Goal: Task Accomplishment & Management: Use online tool/utility

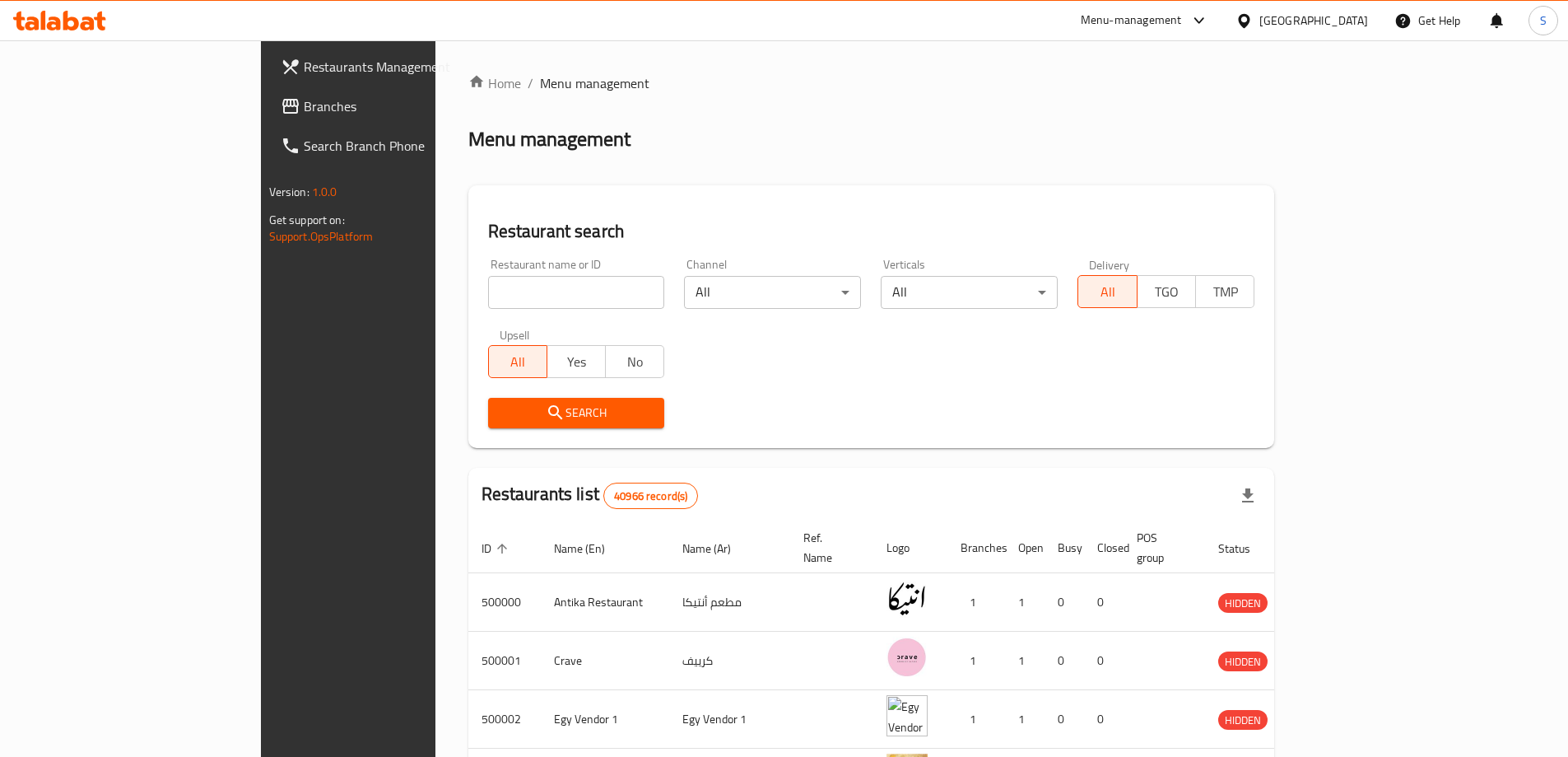
click at [304, 99] on span "Branches" at bounding box center [406, 106] width 206 height 19
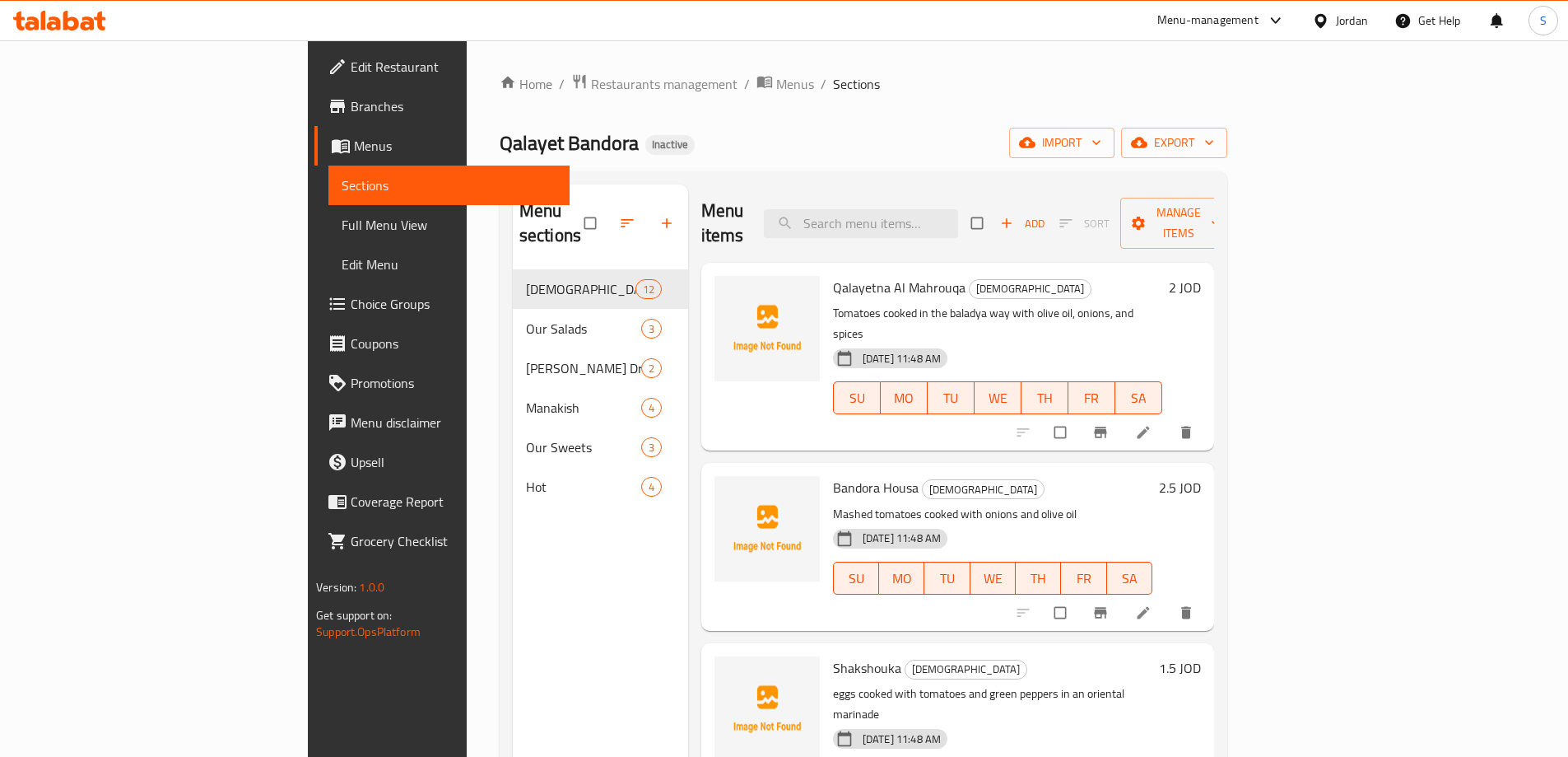
click at [1344, 21] on div "Jordan" at bounding box center [1351, 20] width 32 height 18
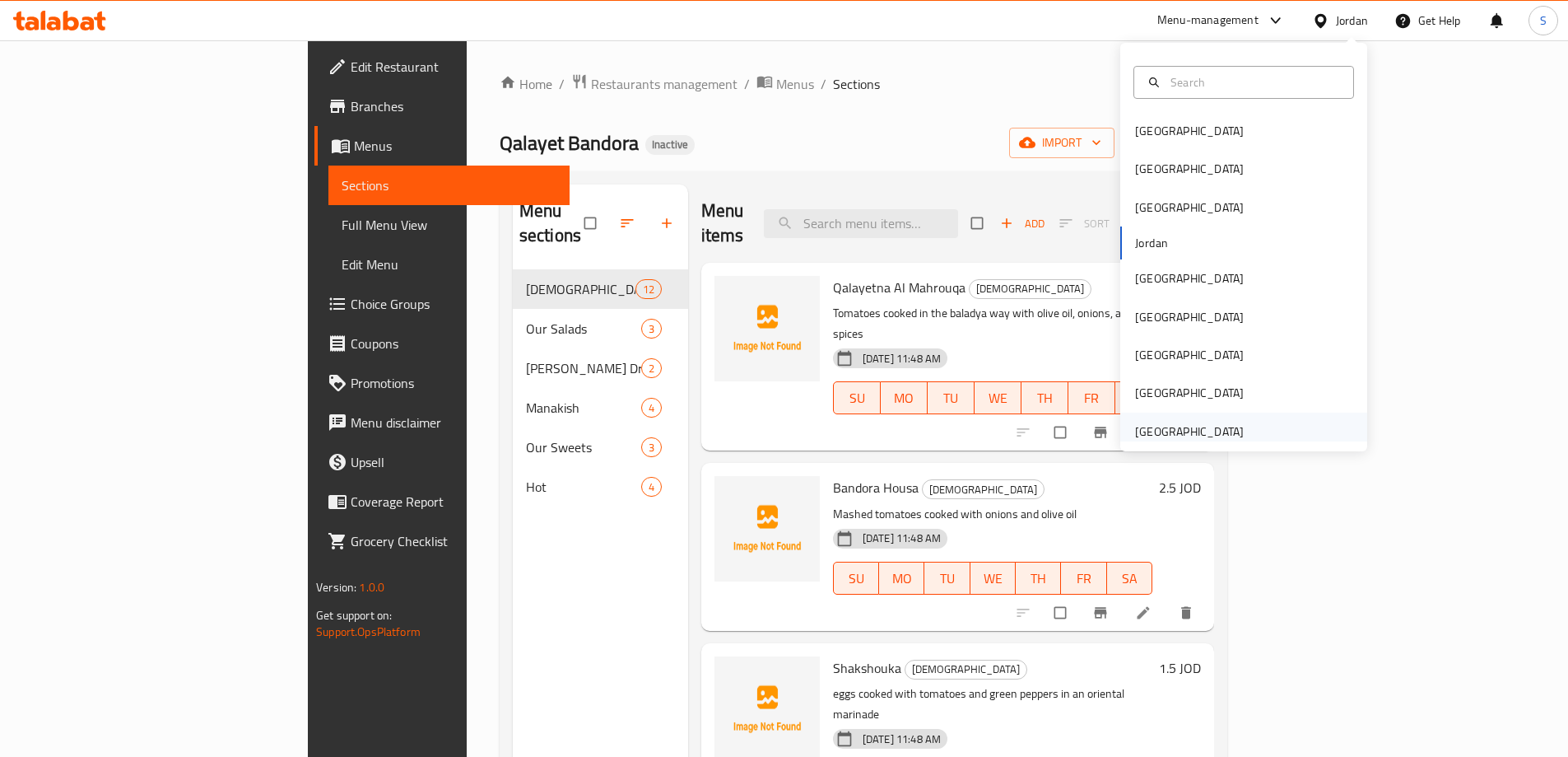
click at [1264, 438] on div "[GEOGRAPHIC_DATA]" at bounding box center [1243, 431] width 247 height 38
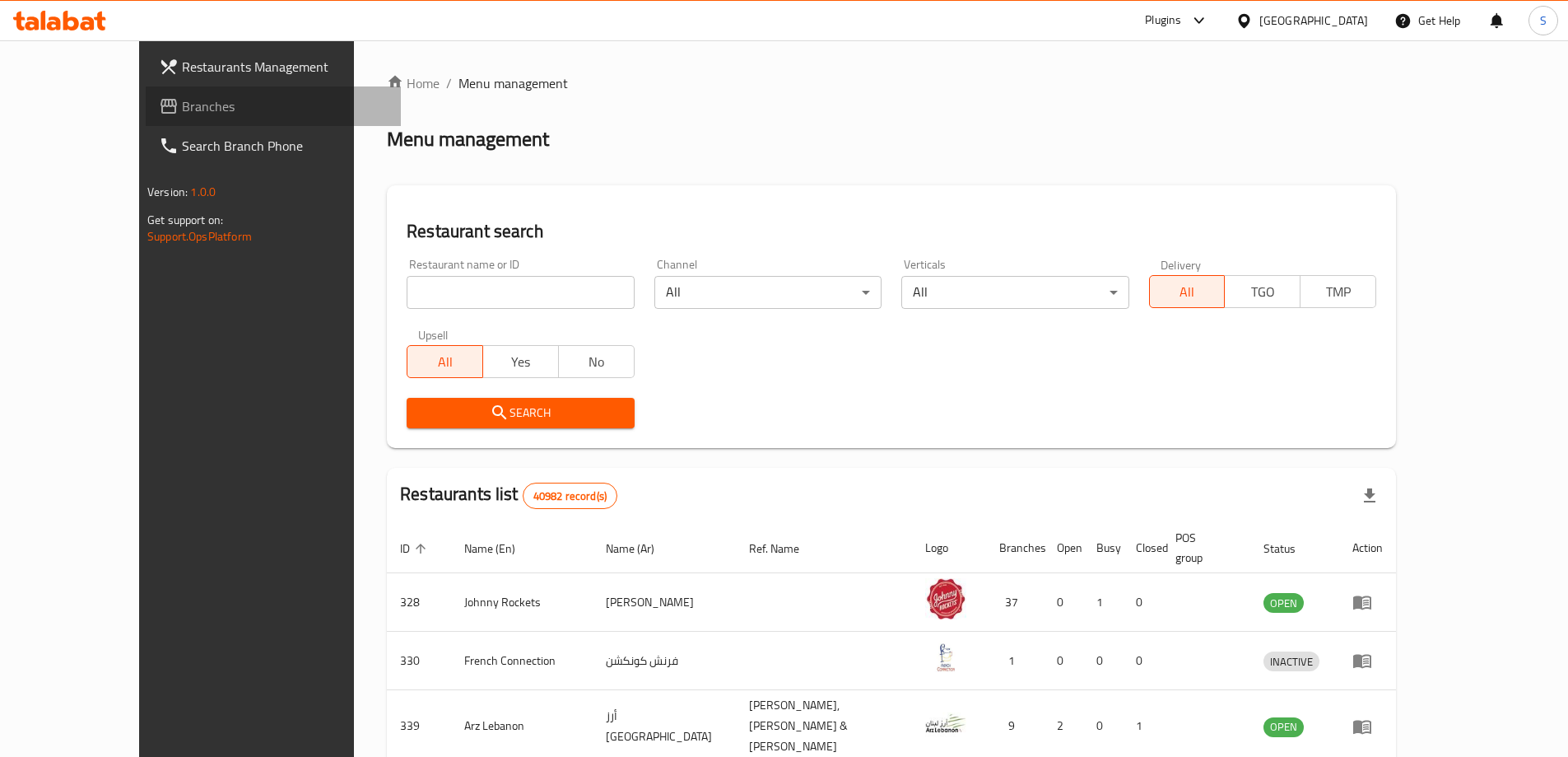
click at [205, 102] on span "Branches" at bounding box center [284, 106] width 206 height 19
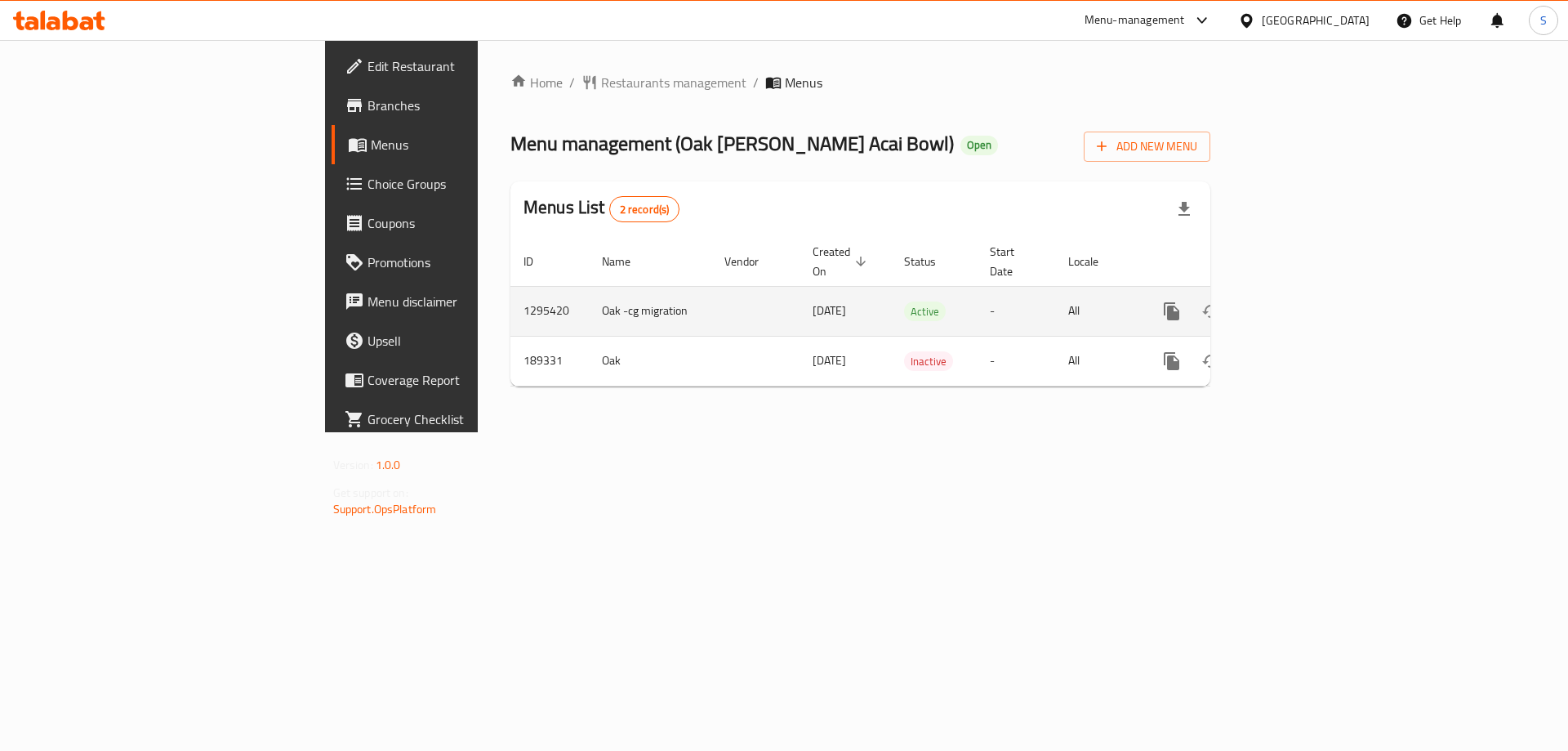
click at [1299, 301] on icon "enhanced table" at bounding box center [1289, 311] width 19 height 19
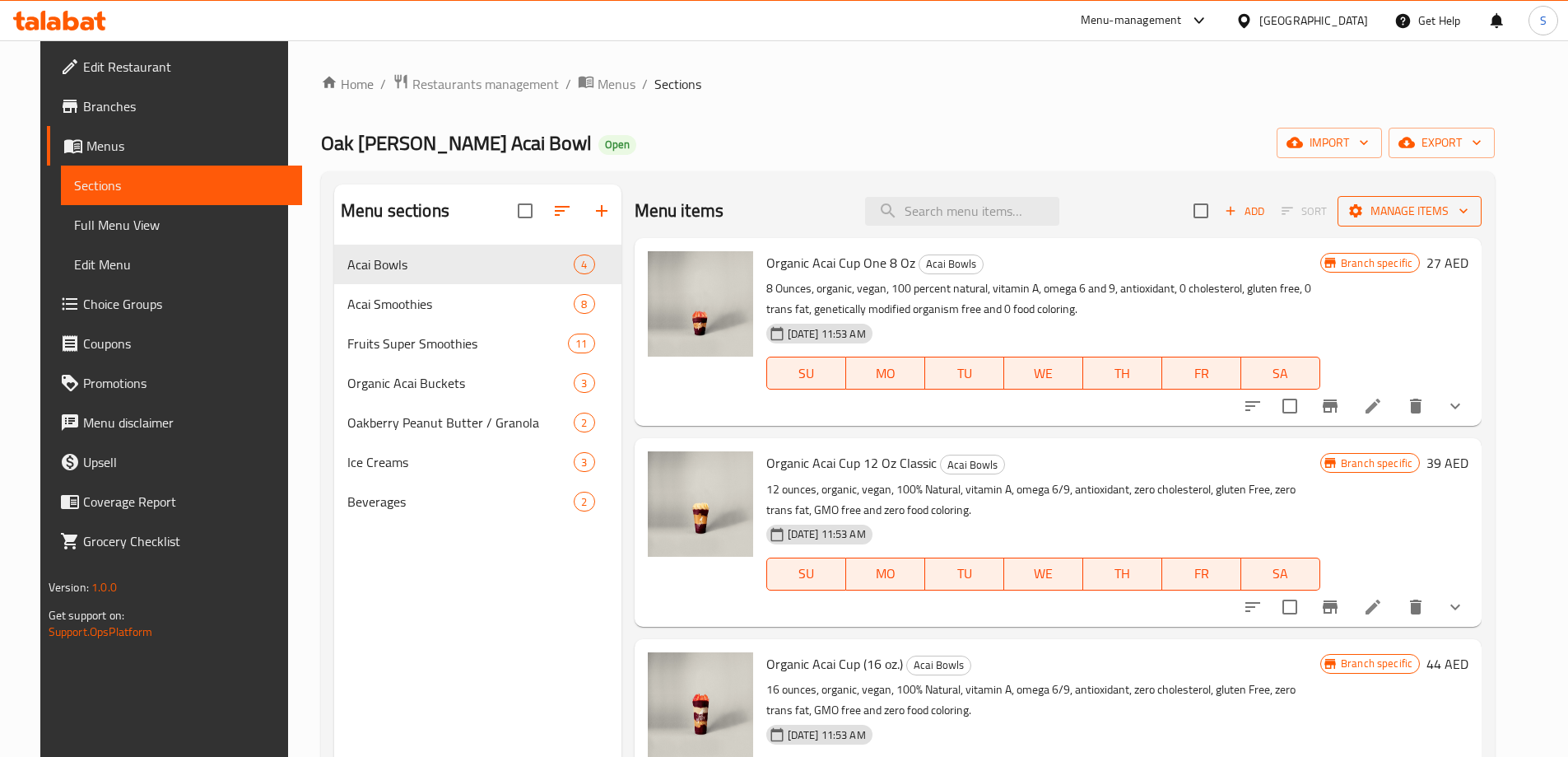
click at [1448, 204] on span "Manage items" at bounding box center [1409, 211] width 118 height 20
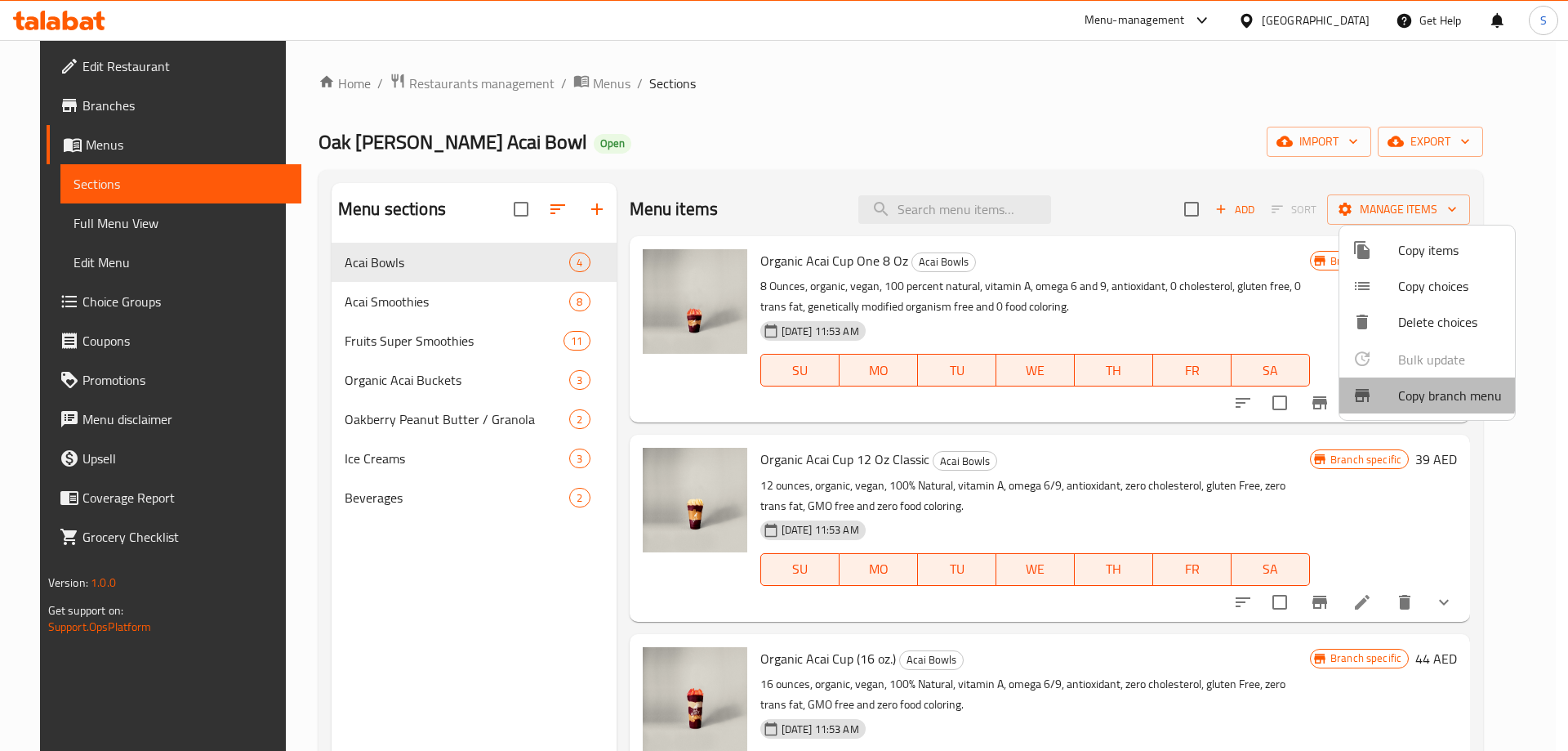
click at [1421, 393] on span "Copy branch menu" at bounding box center [1450, 395] width 104 height 19
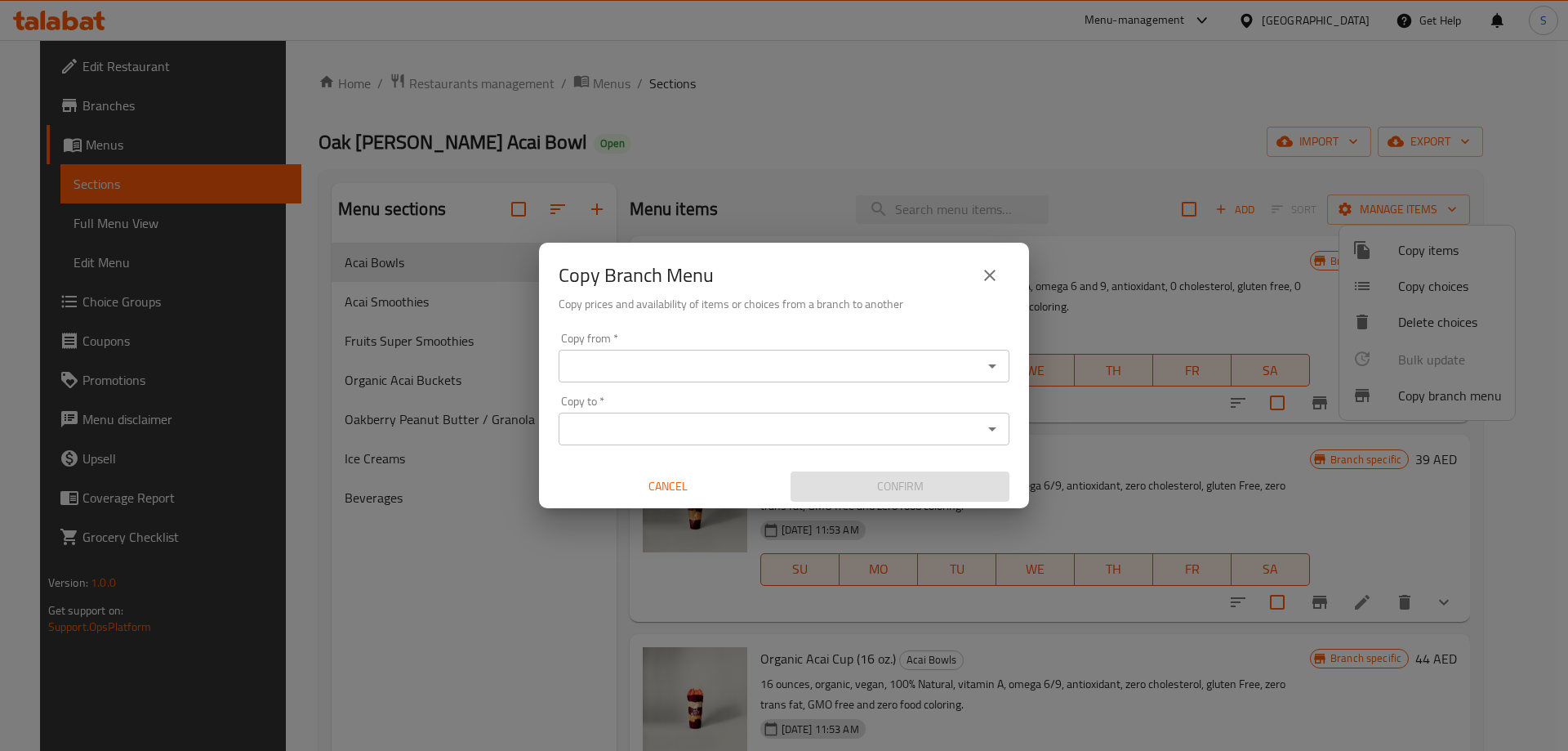
click at [805, 361] on input "Copy from   *" at bounding box center [771, 366] width 414 height 23
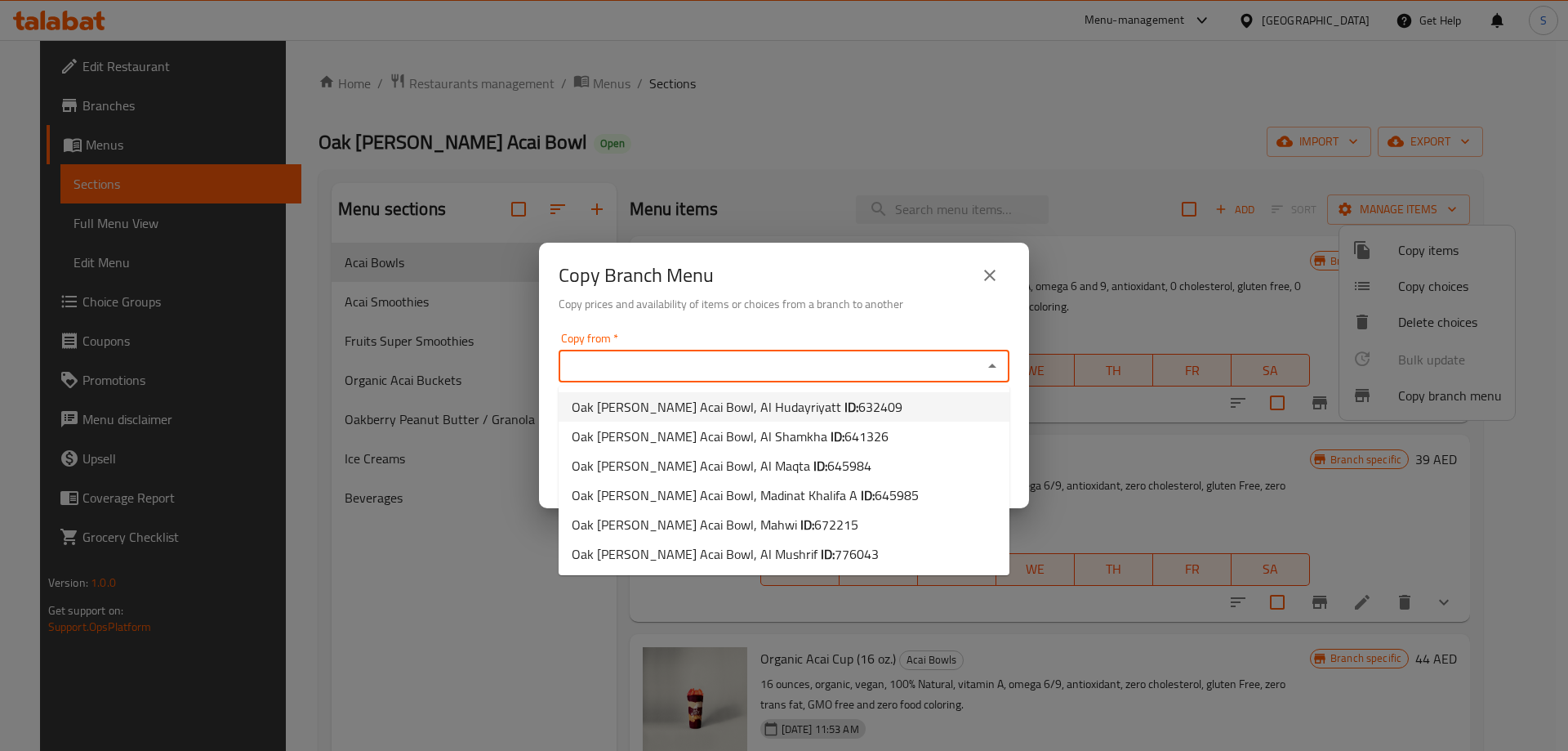
click at [844, 408] on b "ID:" at bounding box center [851, 407] width 13 height 25
type input "Oak Berry Acai Bowl, Al Hudayriyatt"
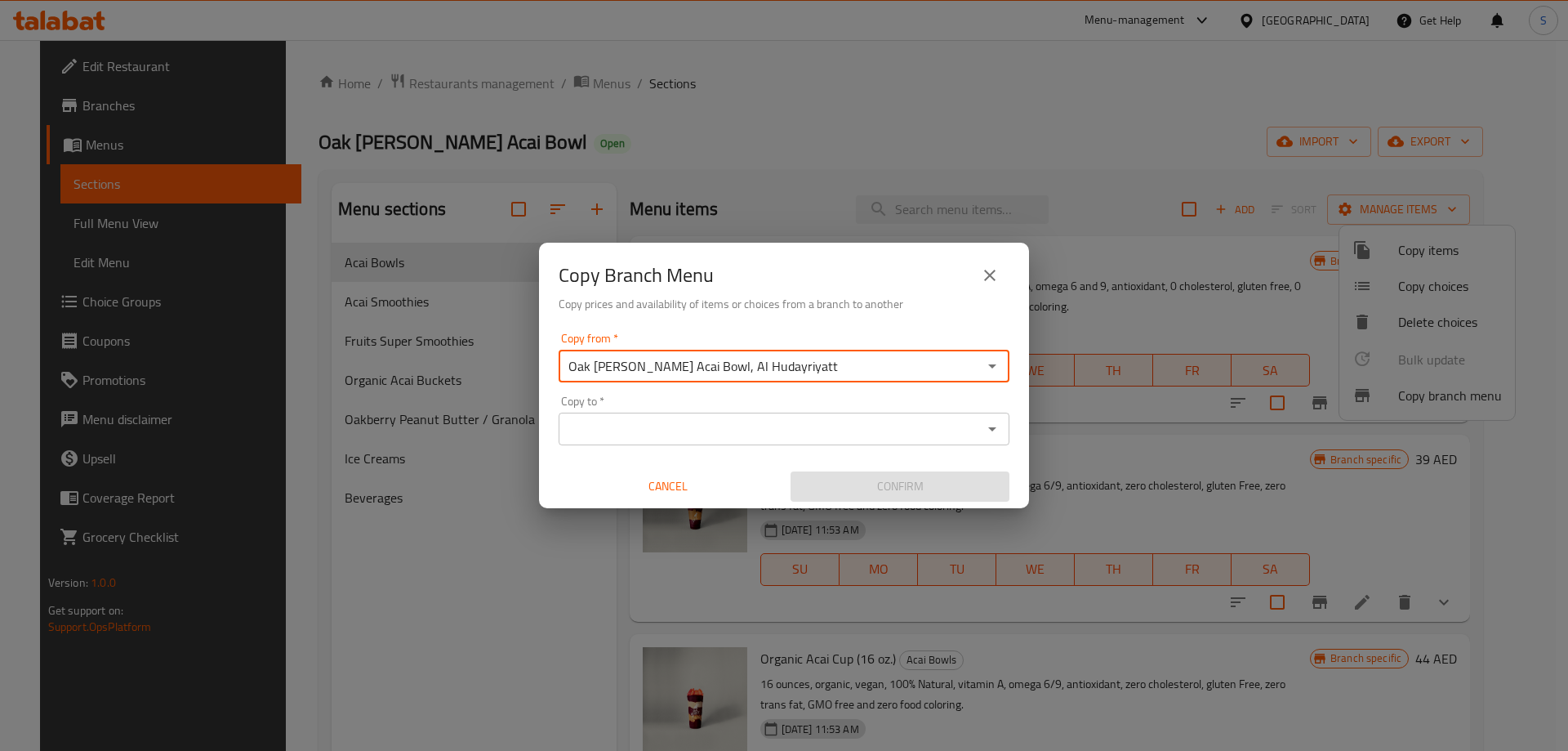
click at [827, 434] on input "Copy to   *" at bounding box center [771, 429] width 414 height 23
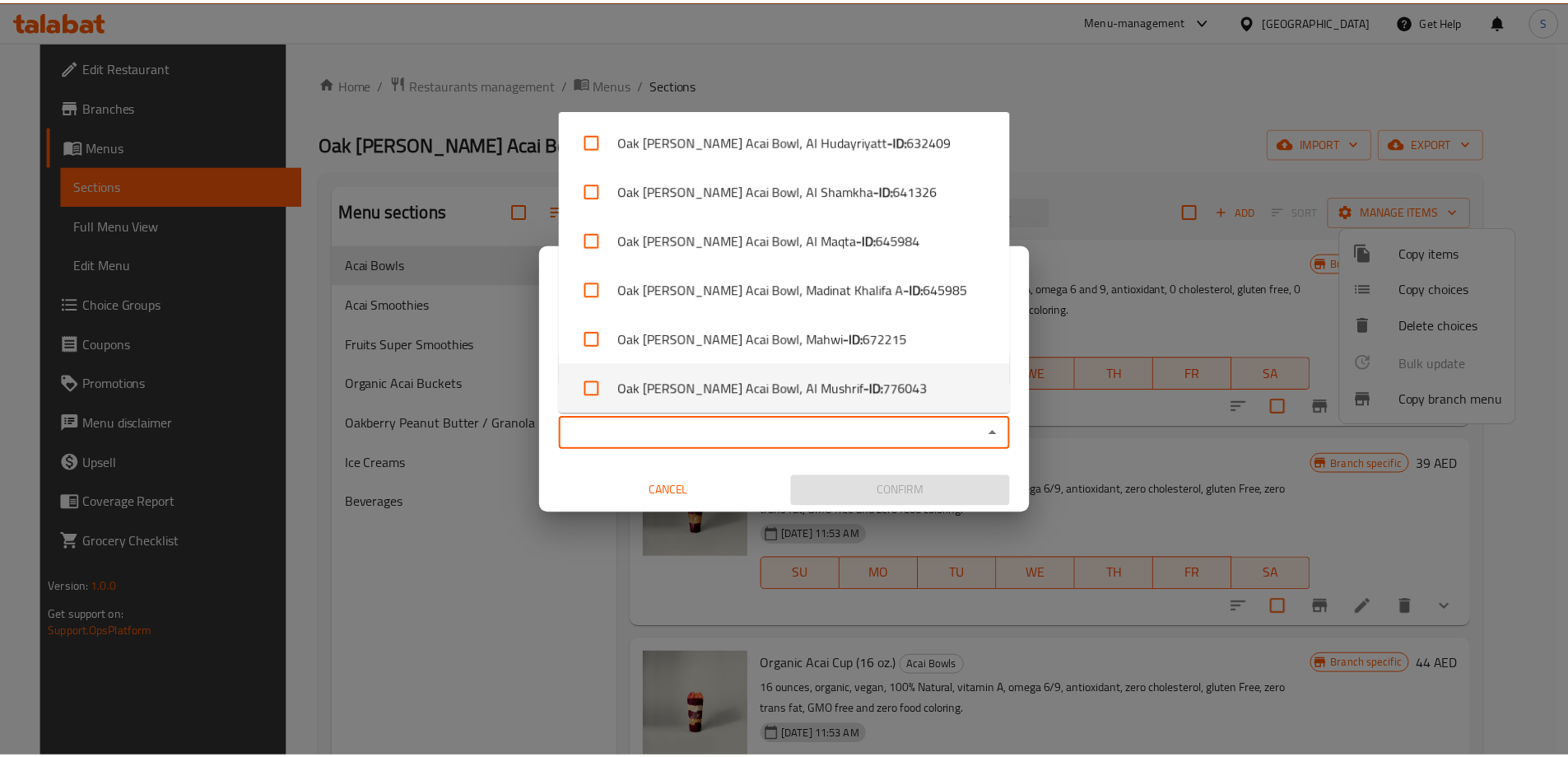
scroll to position [7, 0]
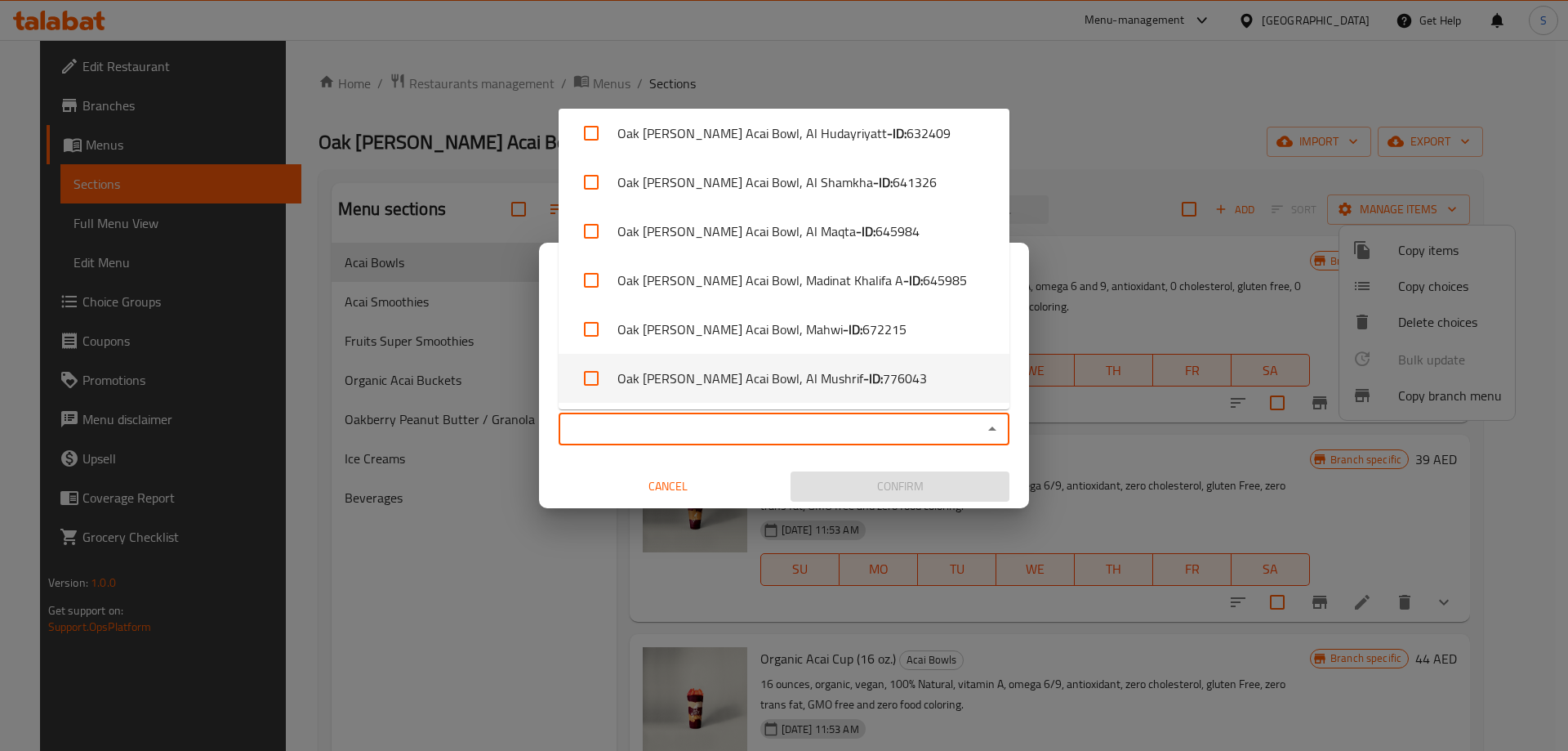
click at [882, 382] on span "776043" at bounding box center [904, 378] width 44 height 19
checkbox input "true"
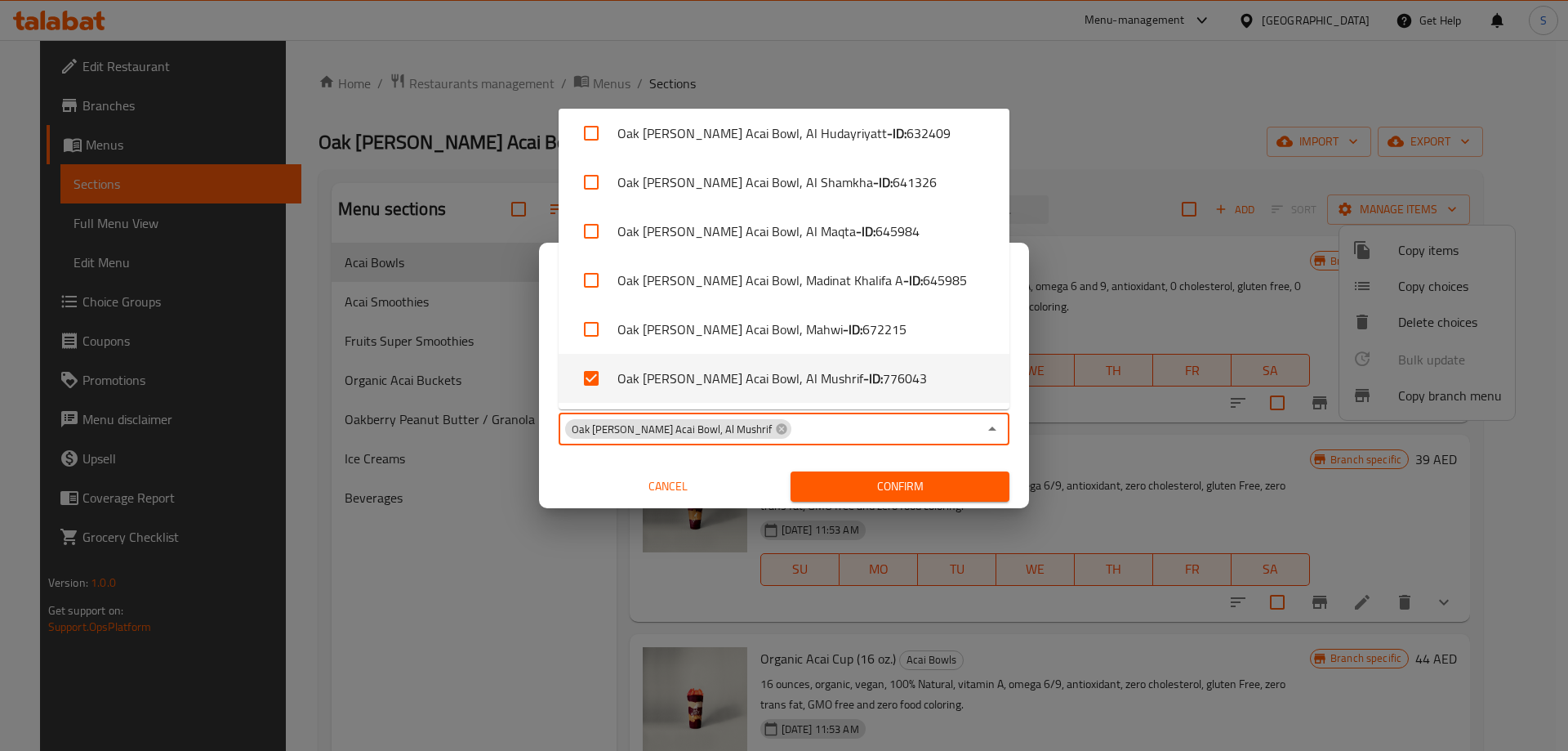
click at [839, 469] on div "Confirm" at bounding box center [900, 485] width 232 height 43
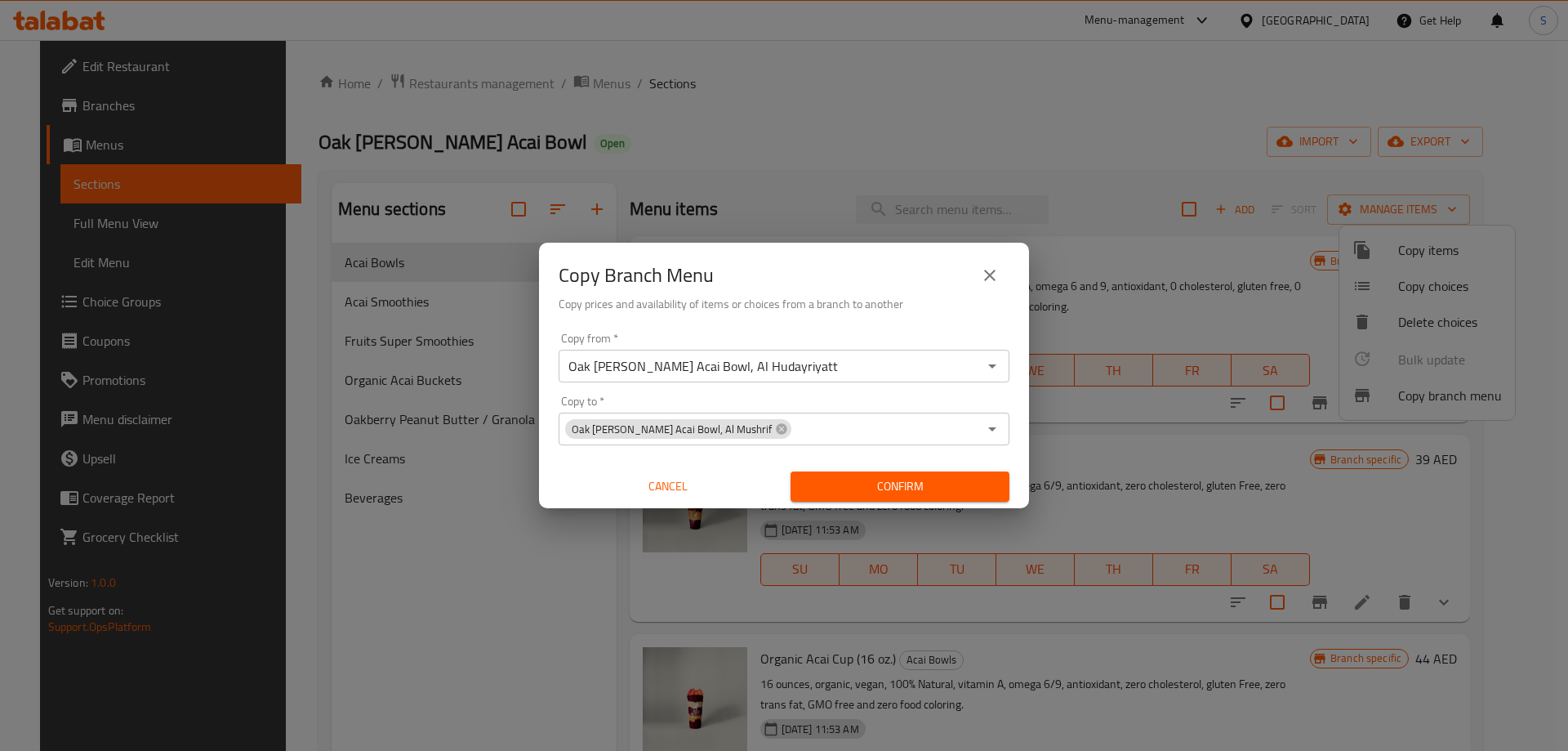
click at [831, 381] on div "Oak Berry Acai Bowl, Al Hudayriyatt Copy from *" at bounding box center [784, 365] width 451 height 33
click at [831, 376] on input "Oak Berry Acai Bowl, Al Hudayriyatt" at bounding box center [771, 366] width 414 height 23
click at [998, 364] on icon "Open" at bounding box center [992, 365] width 19 height 19
click at [989, 364] on icon "Open" at bounding box center [992, 366] width 9 height 4
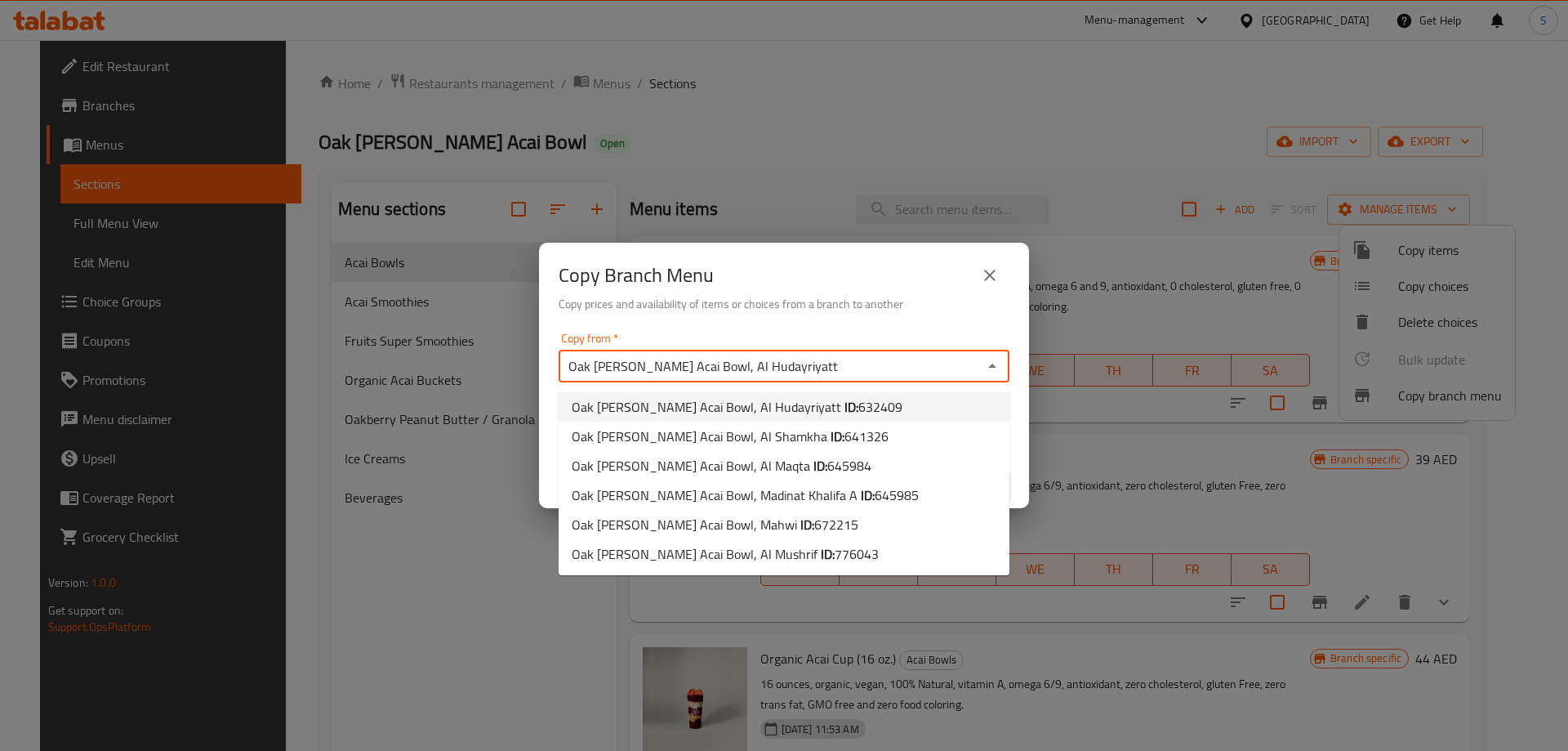
click at [979, 361] on div "Oak Berry Acai Bowl, Al Hudayriyatt Copy from *" at bounding box center [784, 365] width 451 height 33
click at [987, 364] on icon "Close" at bounding box center [992, 365] width 19 height 19
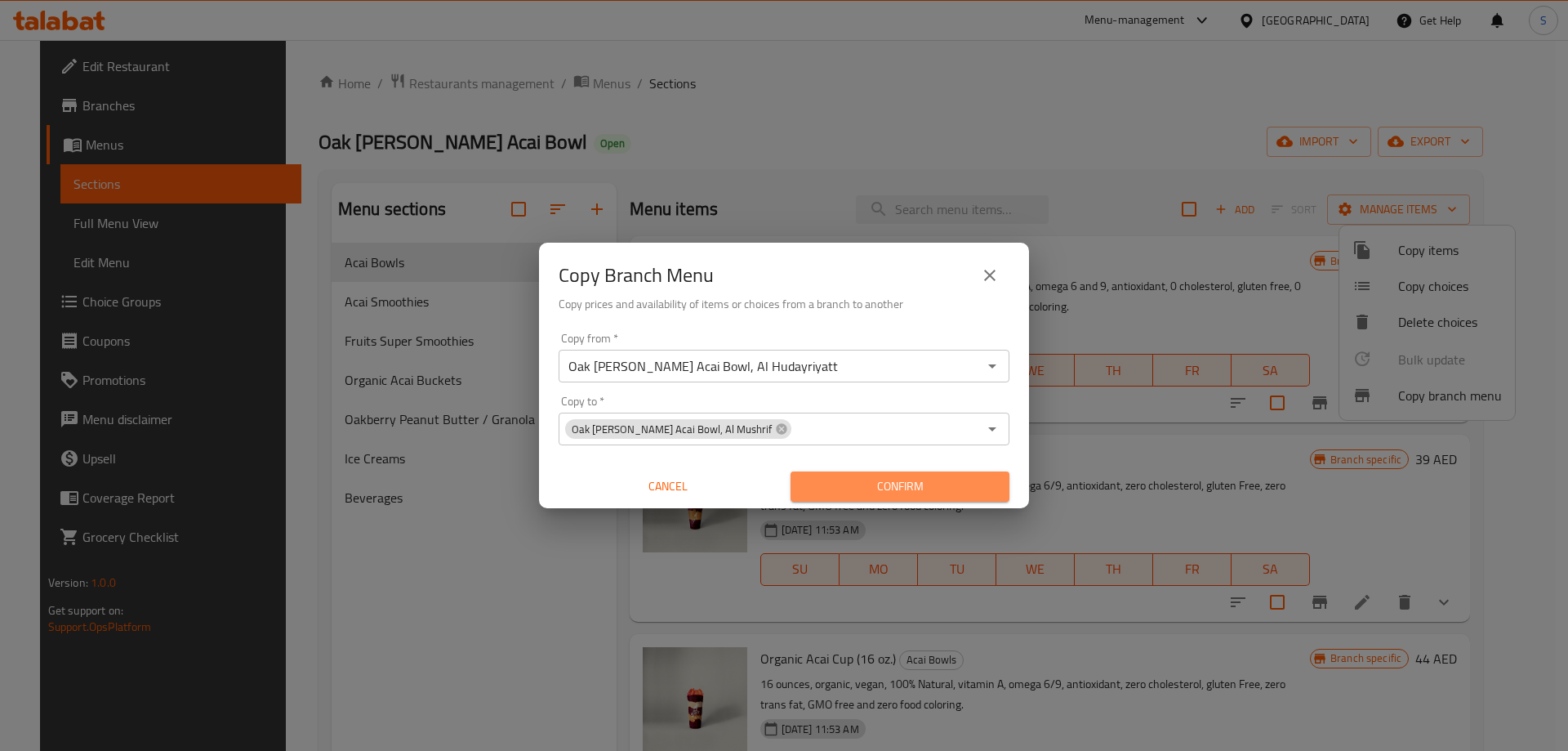
click at [931, 480] on span "Confirm" at bounding box center [900, 485] width 193 height 20
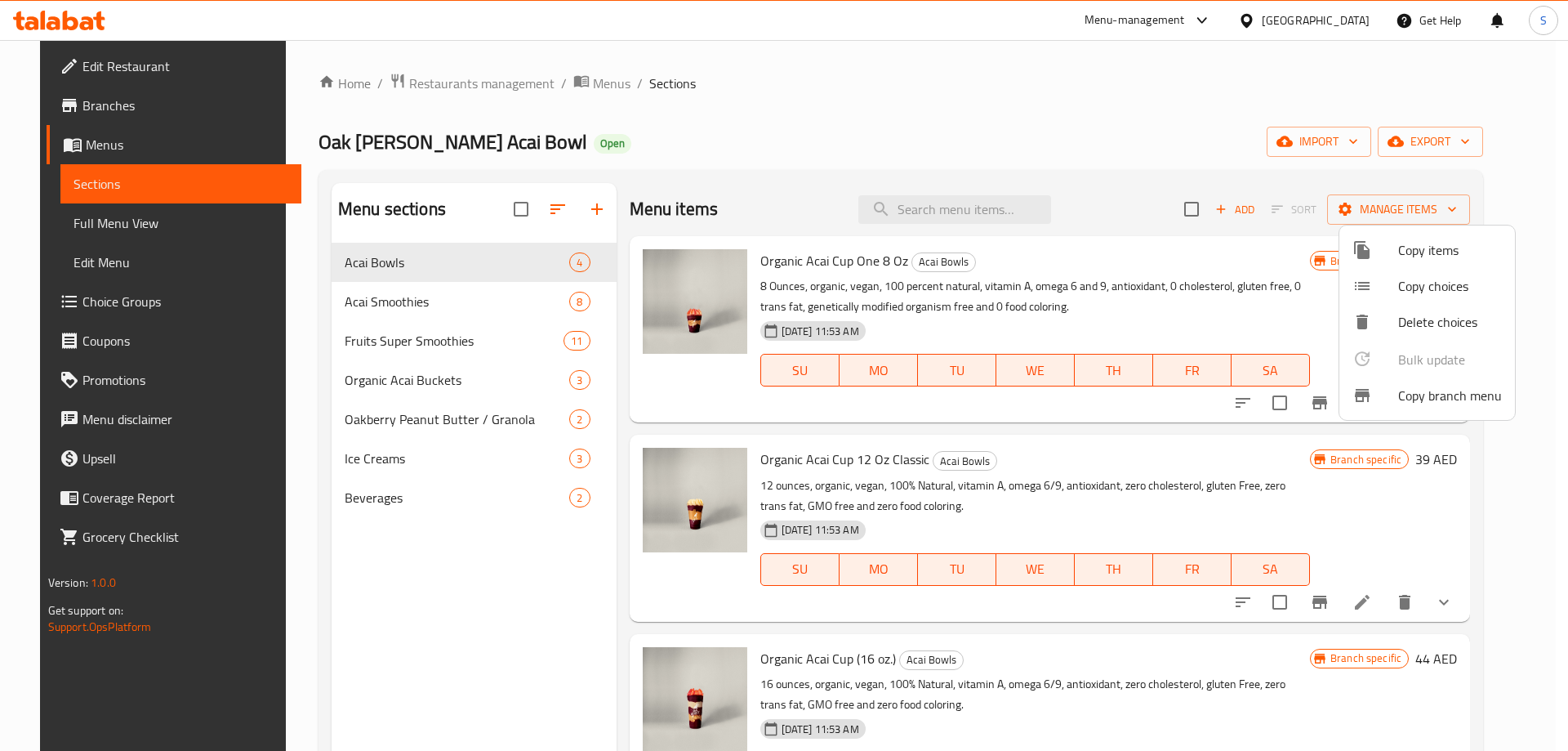
click at [435, 72] on div at bounding box center [784, 375] width 1568 height 751
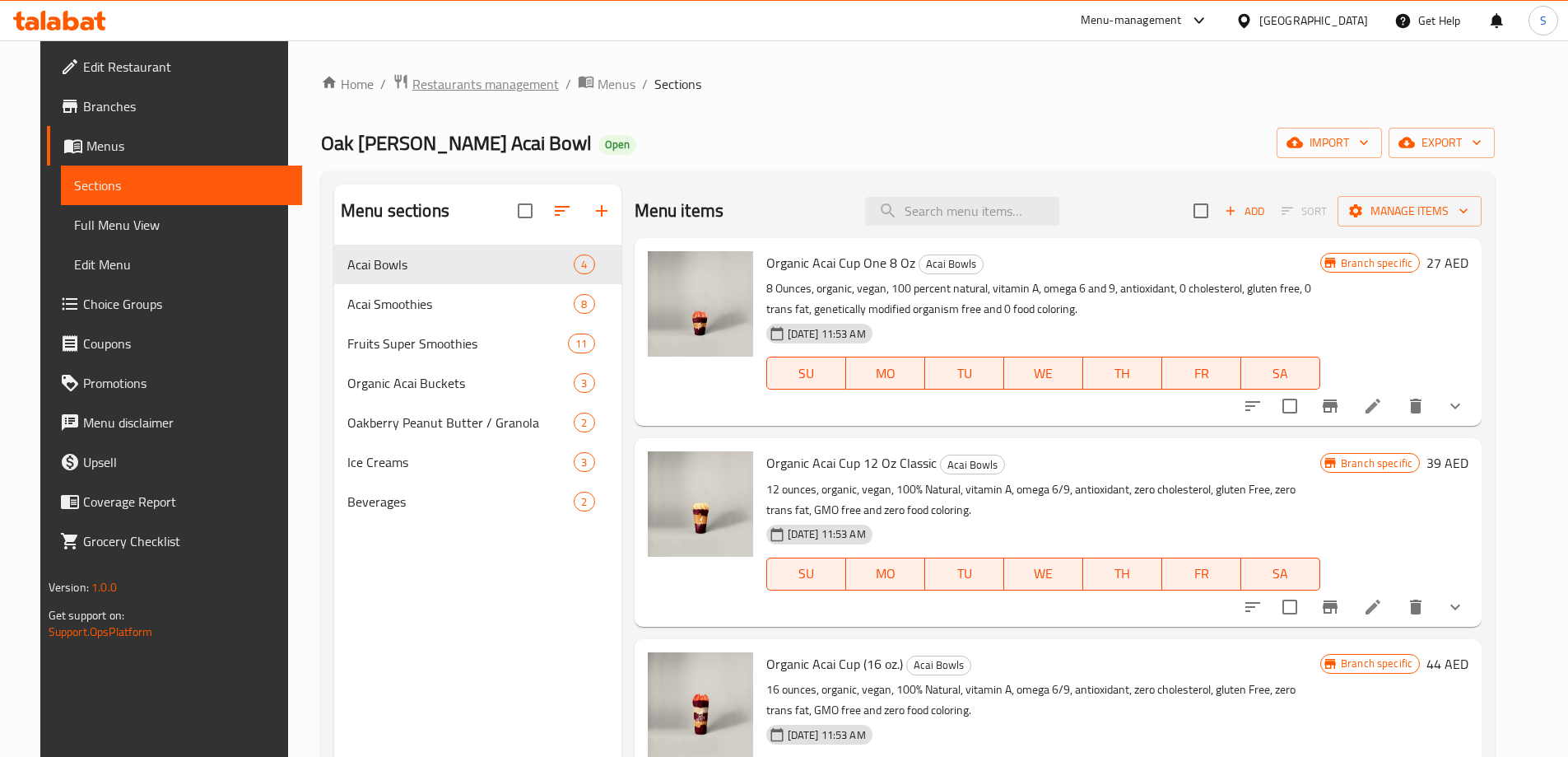
click at [444, 81] on span "Restaurants management" at bounding box center [486, 84] width 147 height 19
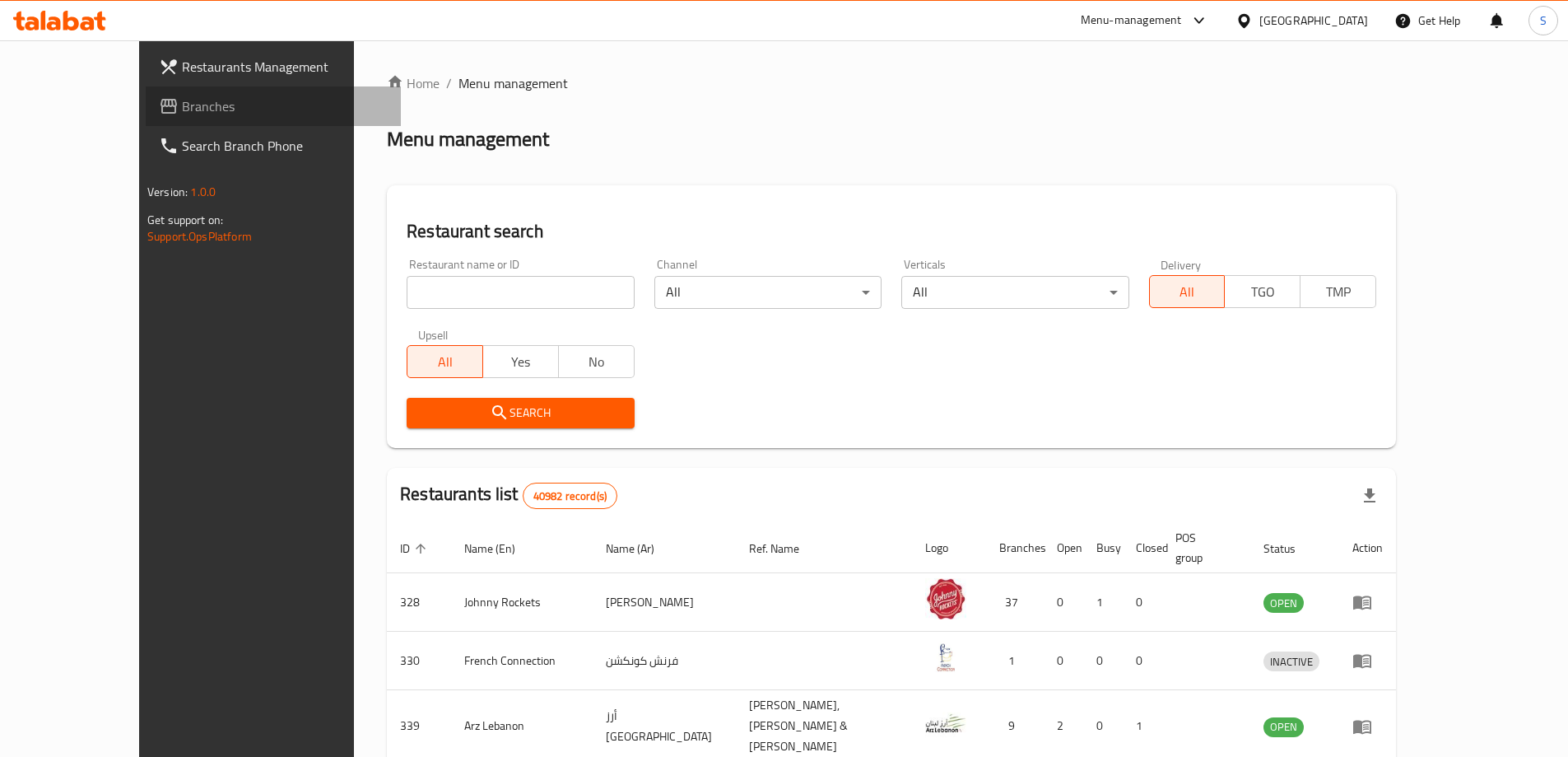
click at [182, 104] on span "Branches" at bounding box center [284, 106] width 206 height 19
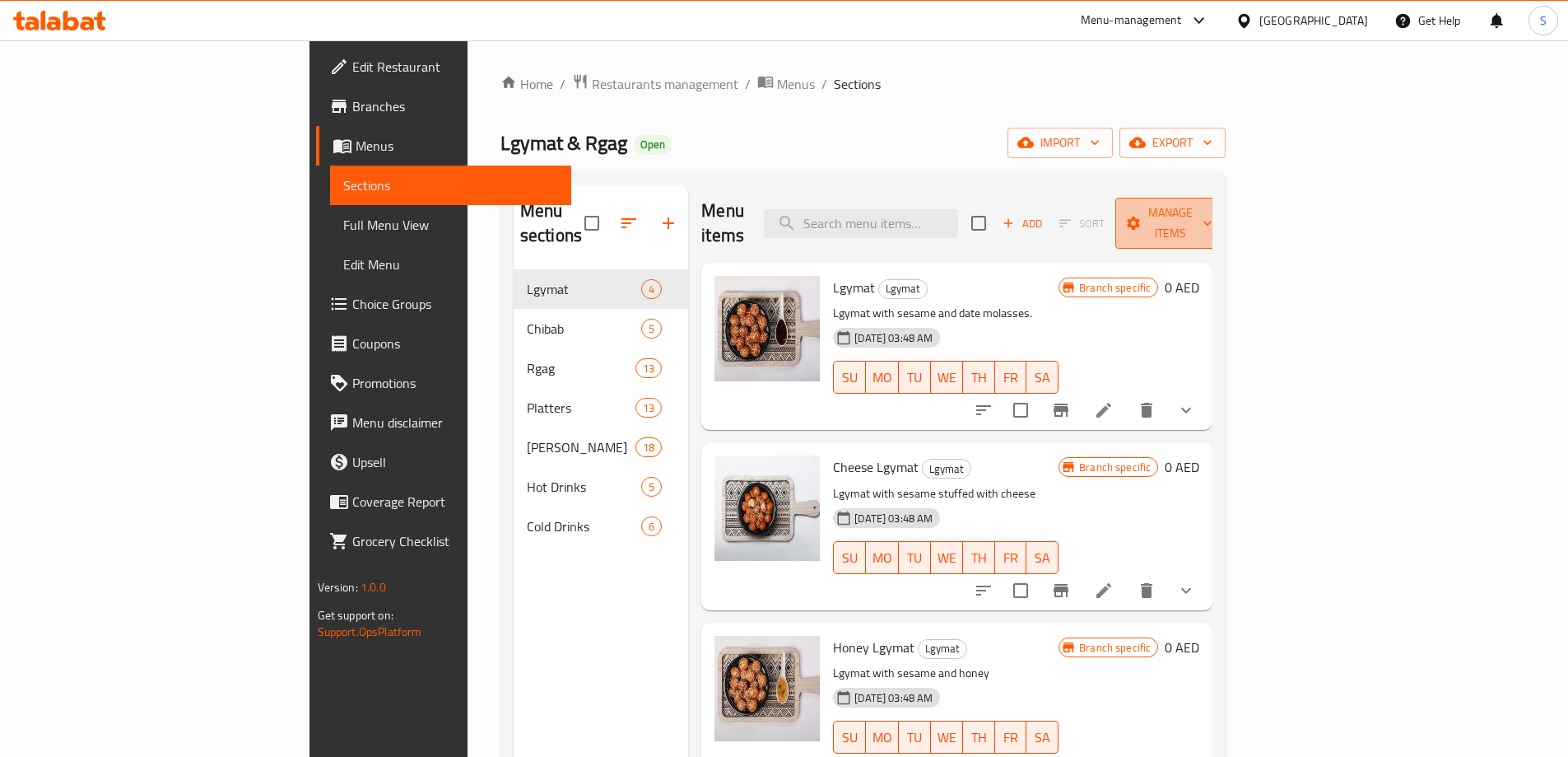
click at [1226, 198] on button "Manage items" at bounding box center [1171, 222] width 110 height 51
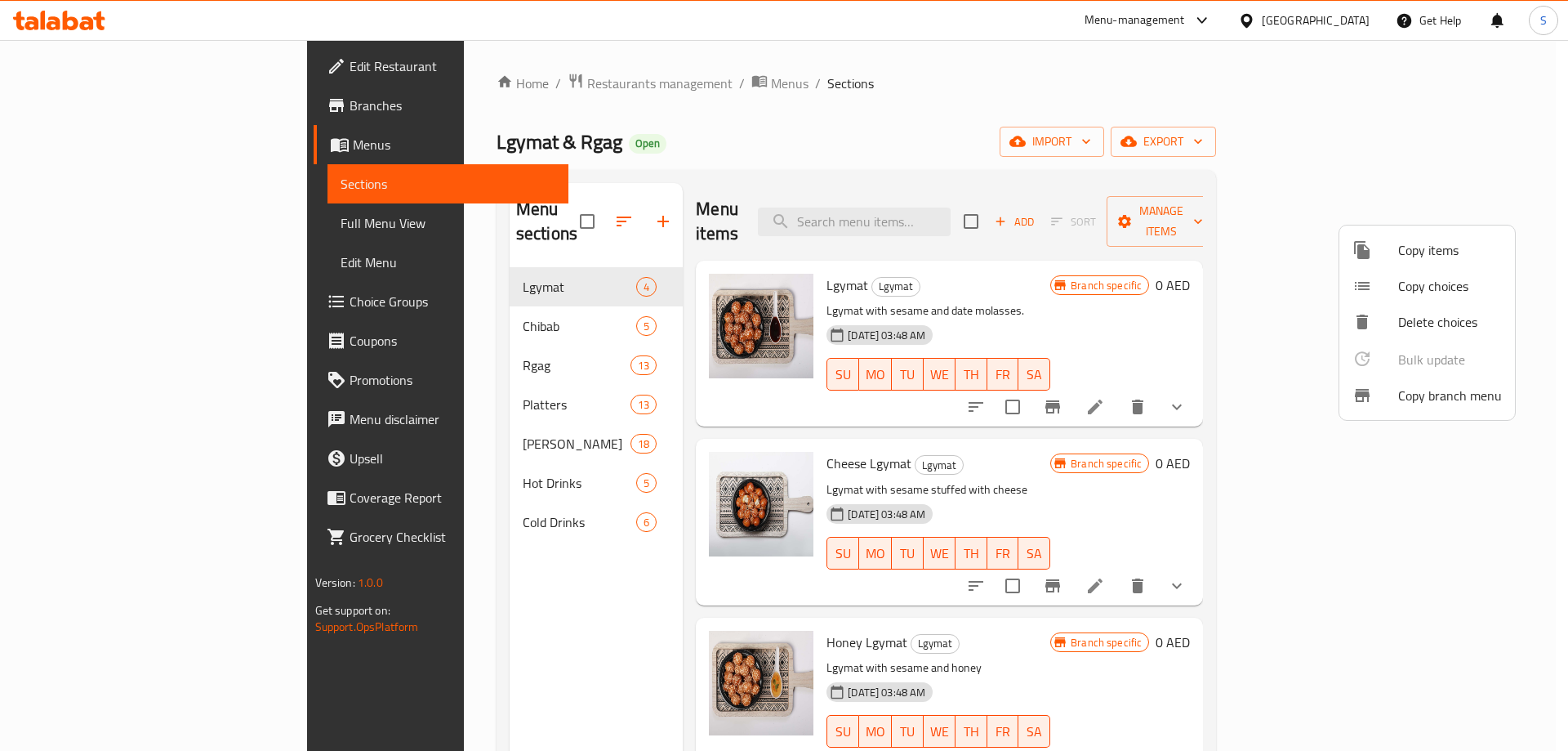
click at [1390, 398] on div at bounding box center [1375, 395] width 46 height 19
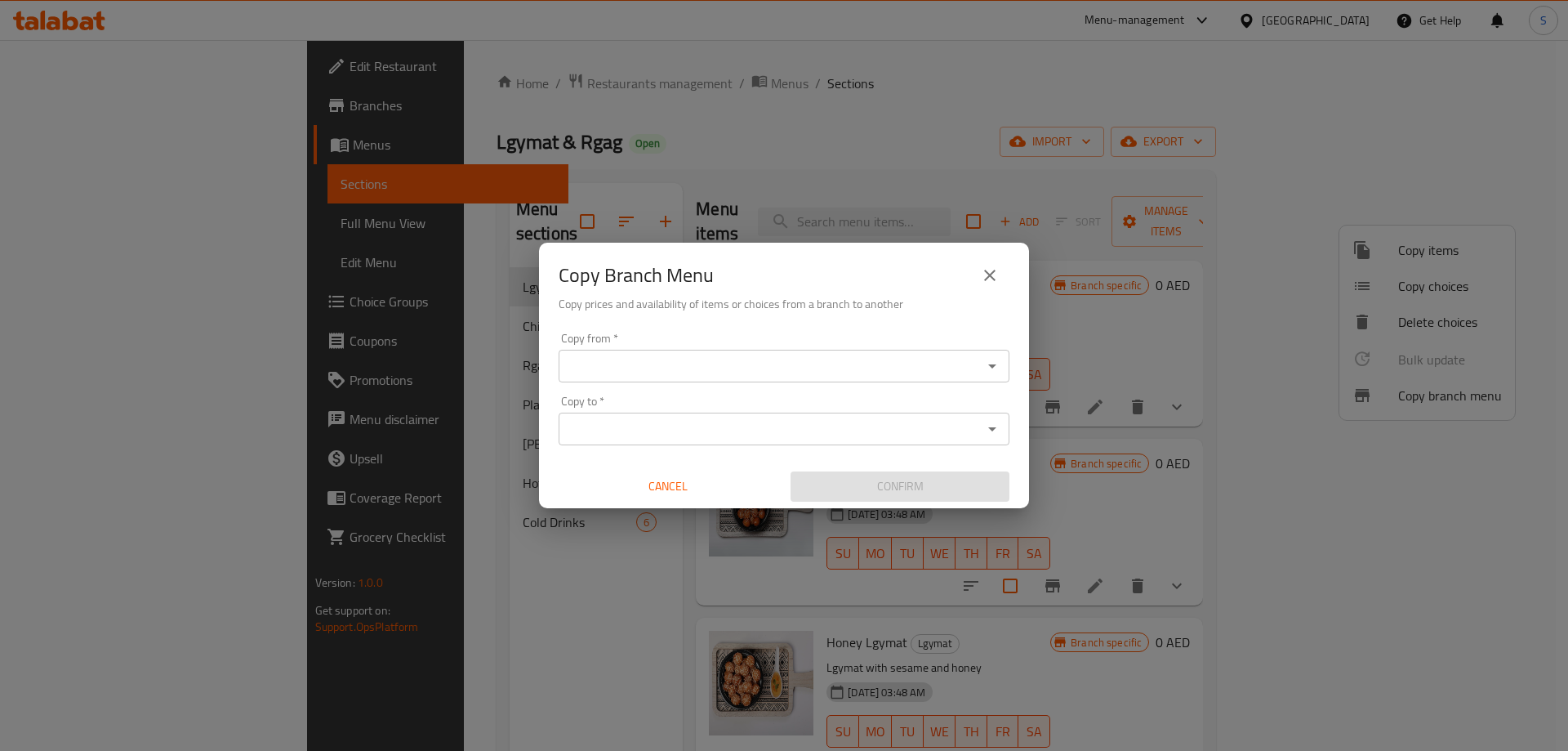
click at [934, 356] on input "Copy from   *" at bounding box center [771, 366] width 414 height 23
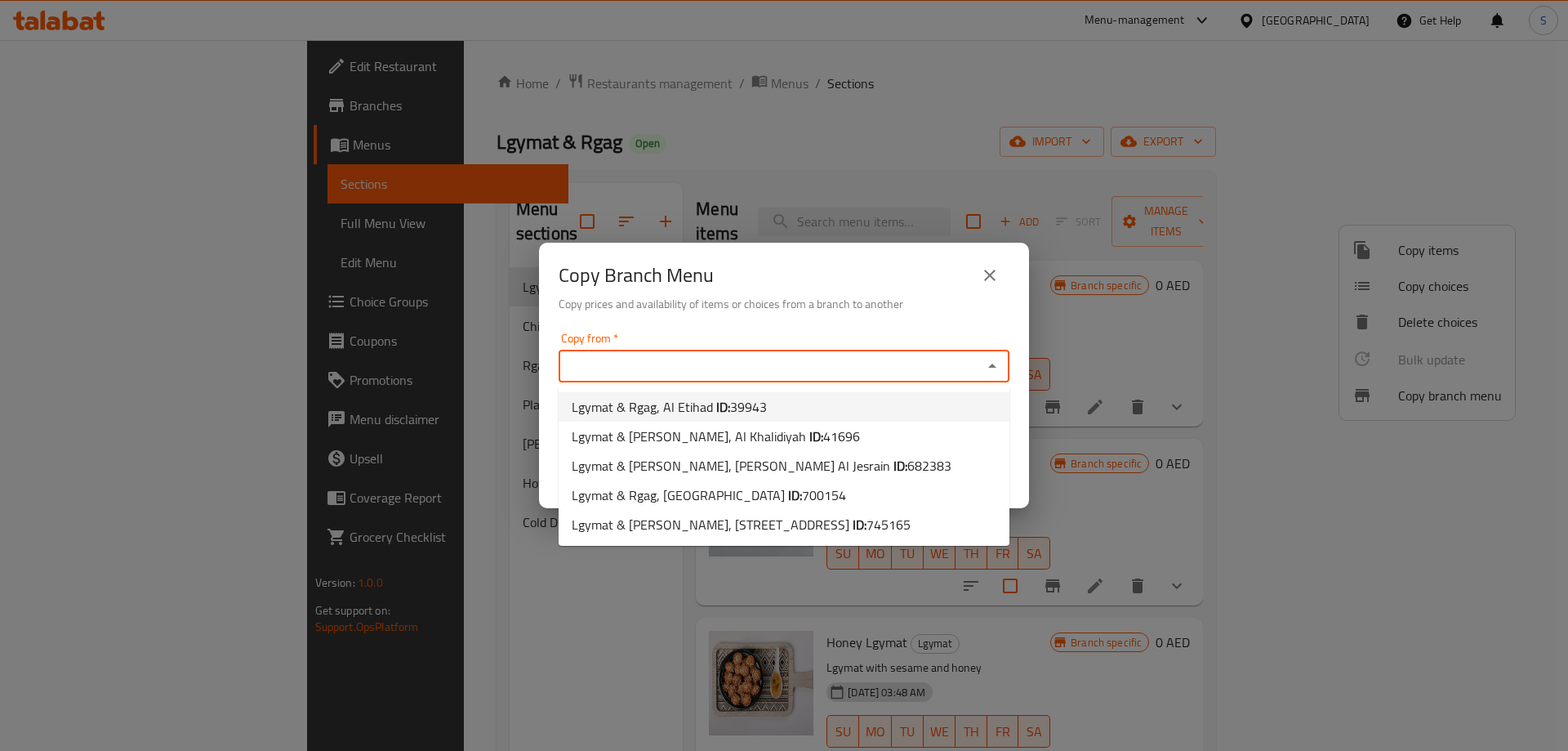
click at [828, 412] on li "Lgymat & Rgag, Al Etihad ID: 39943" at bounding box center [784, 407] width 451 height 30
type input "Lgymat & Rgag, Al Etihad"
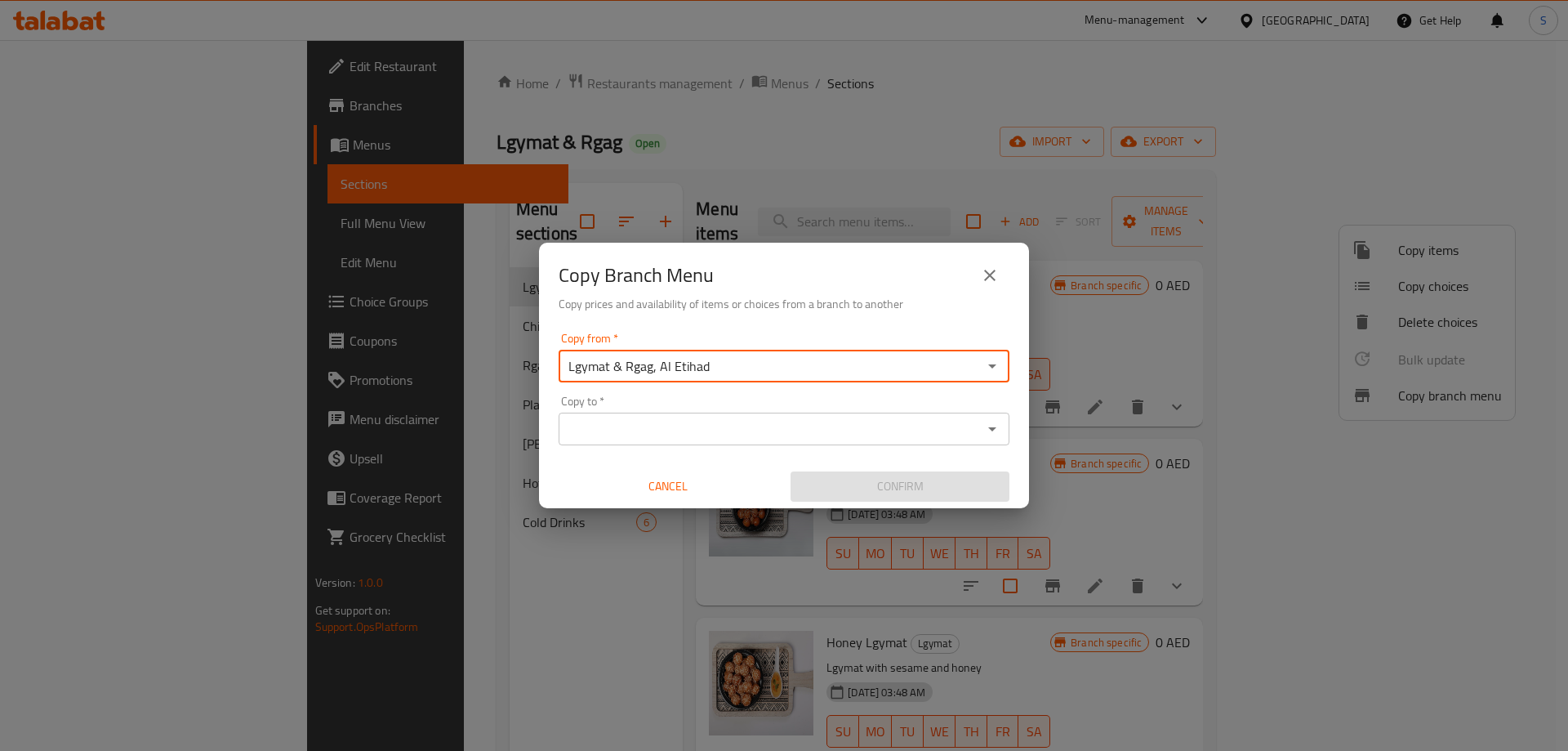
click at [839, 443] on div "Copy to *" at bounding box center [784, 429] width 451 height 33
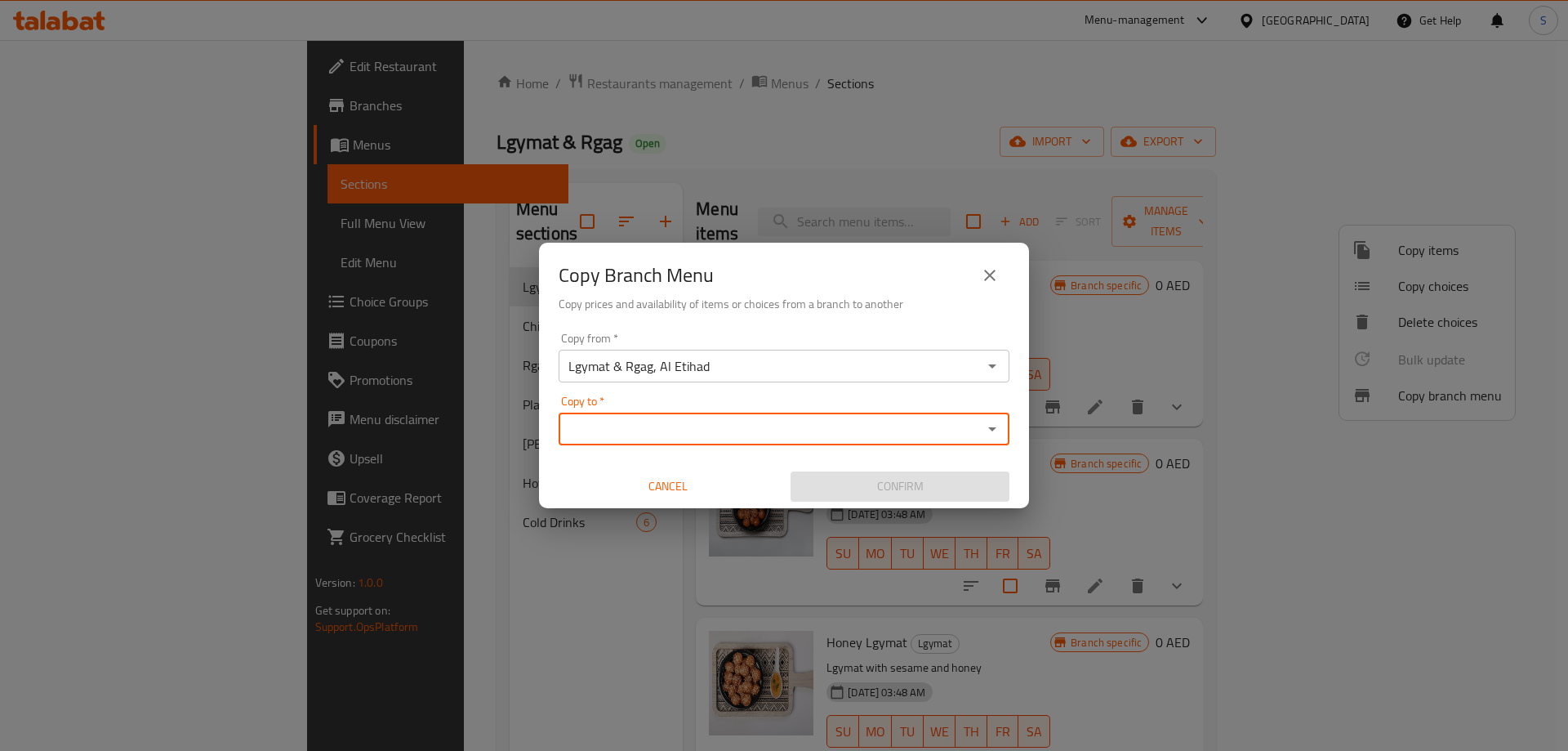
click at [1001, 425] on icon "Open" at bounding box center [992, 429] width 19 height 19
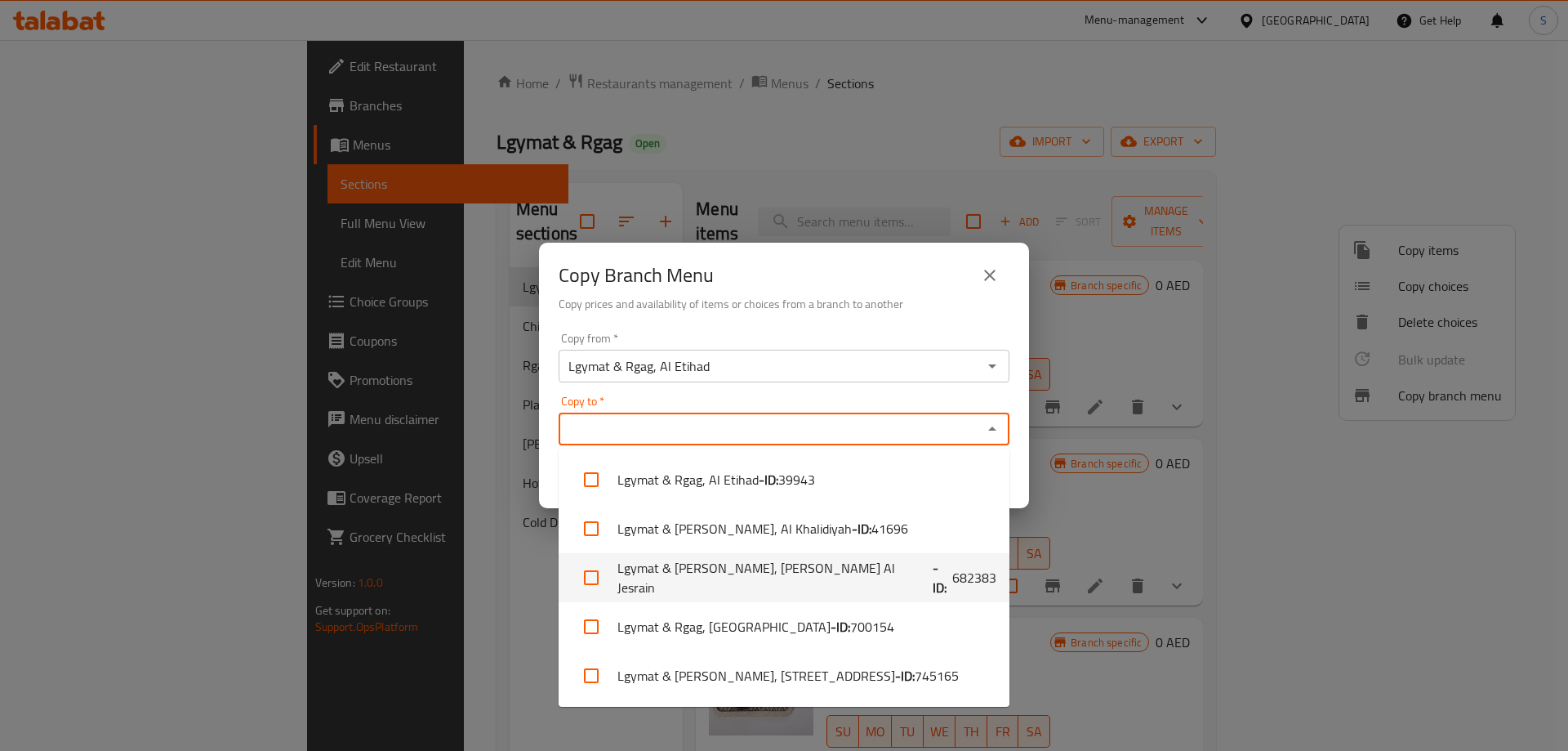
click at [952, 575] on span "682383" at bounding box center [974, 577] width 44 height 19
checkbox input "true"
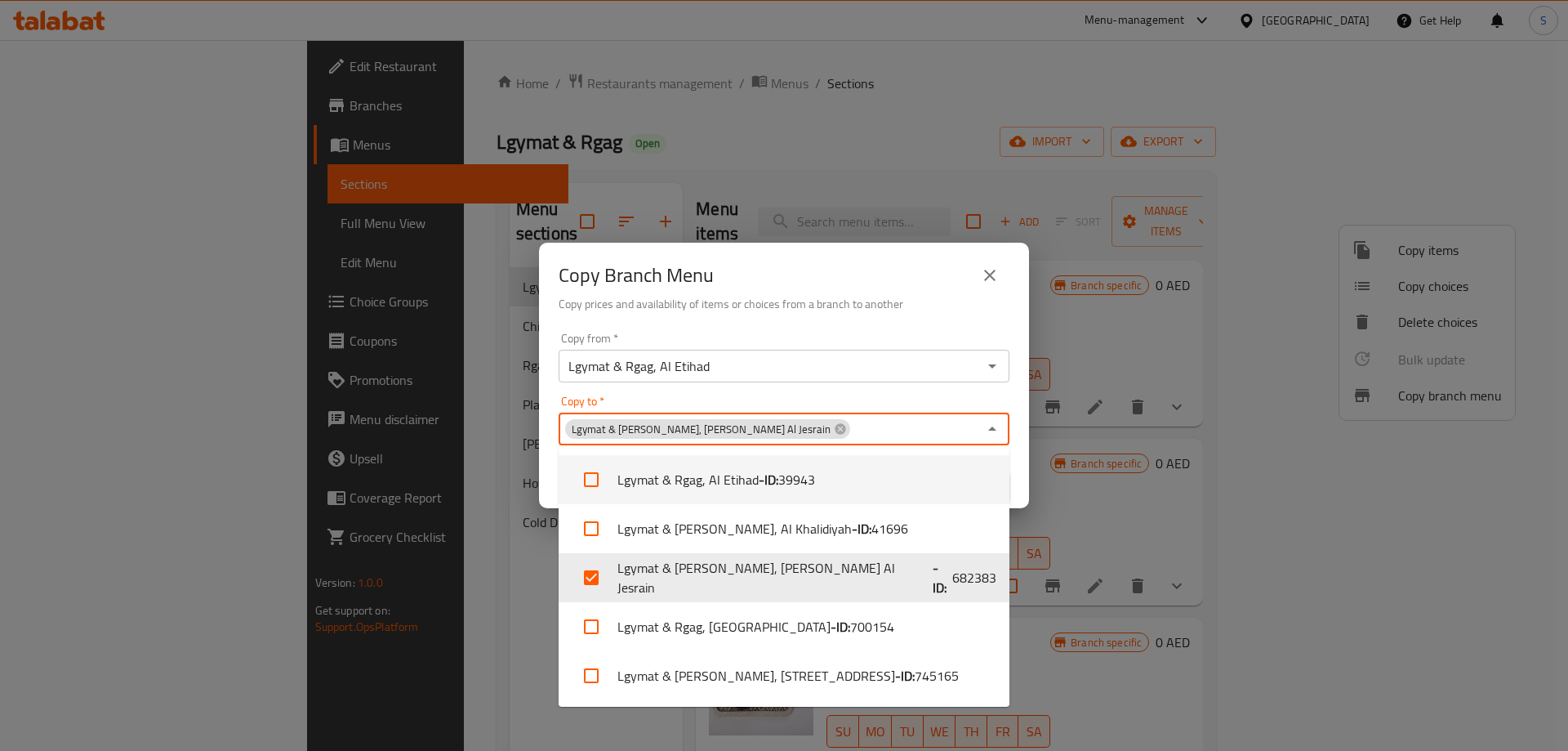
click at [1024, 492] on div "Copy from   * Lgymat & Rgag, Al Etihad Copy from * Copy to   * Lgymat & Rgag, B…" at bounding box center [784, 417] width 490 height 182
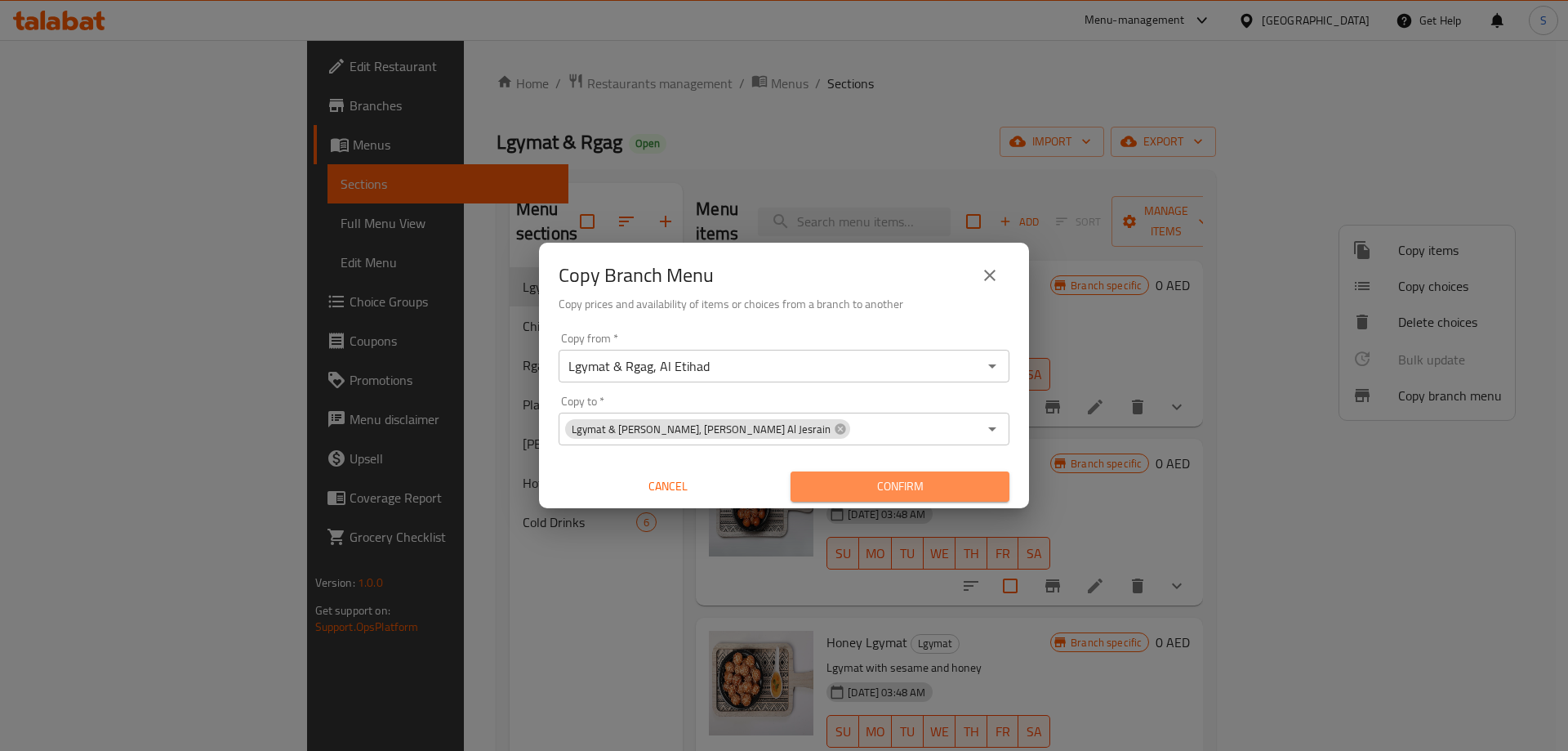
click at [986, 494] on span "Confirm" at bounding box center [900, 485] width 193 height 20
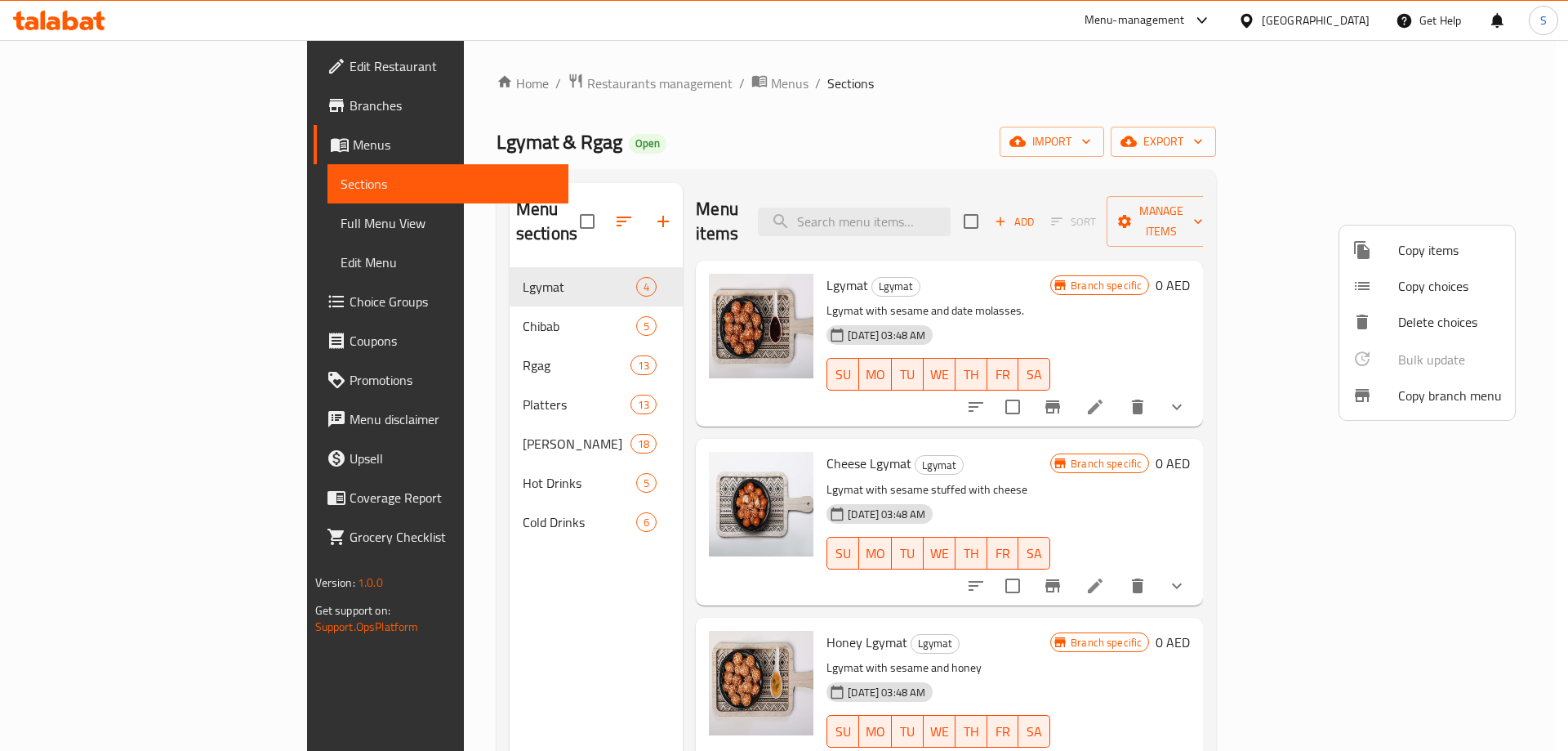
click at [448, 91] on div at bounding box center [784, 375] width 1568 height 751
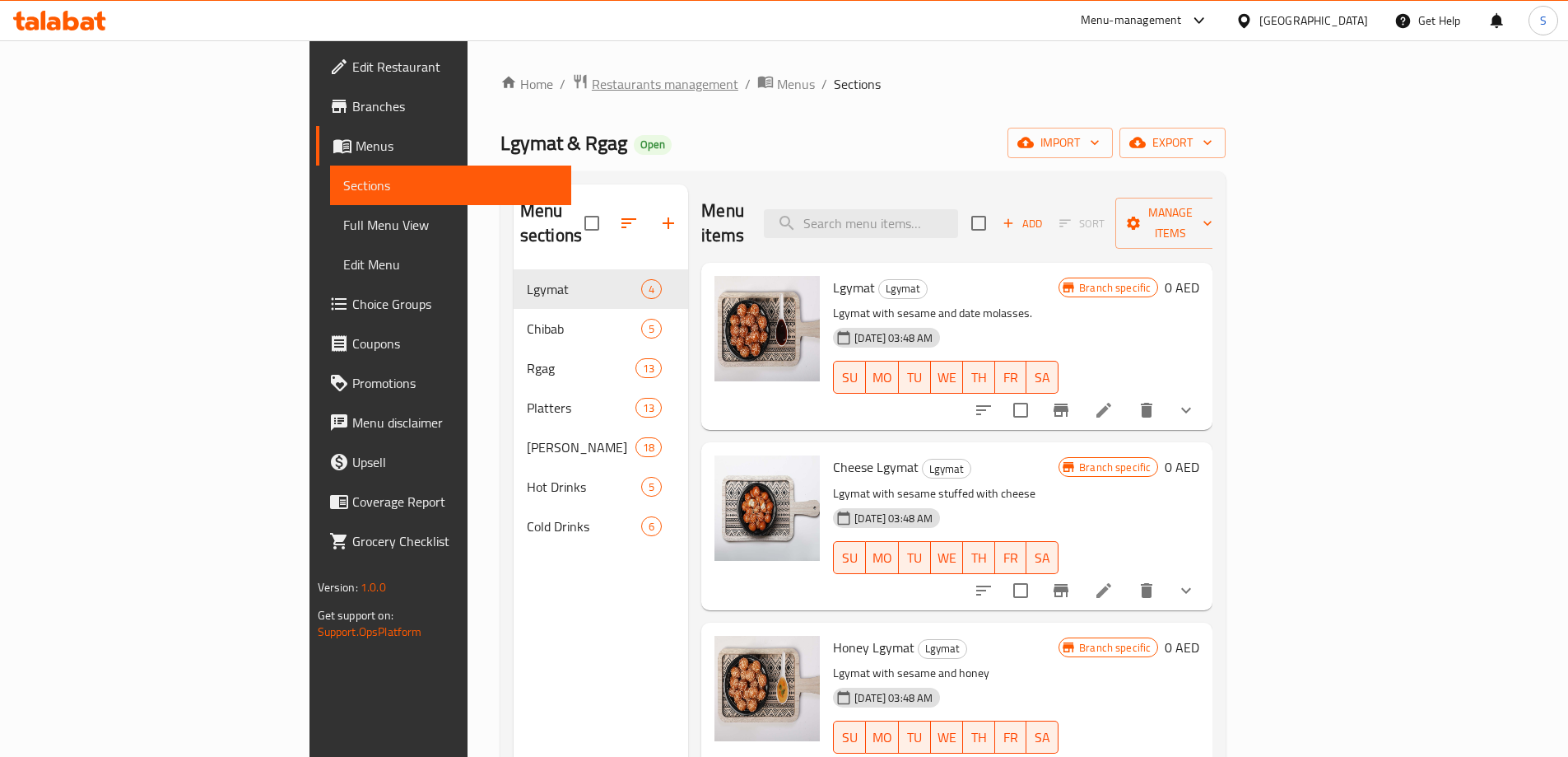
click at [592, 86] on span "Restaurants management" at bounding box center [665, 84] width 147 height 19
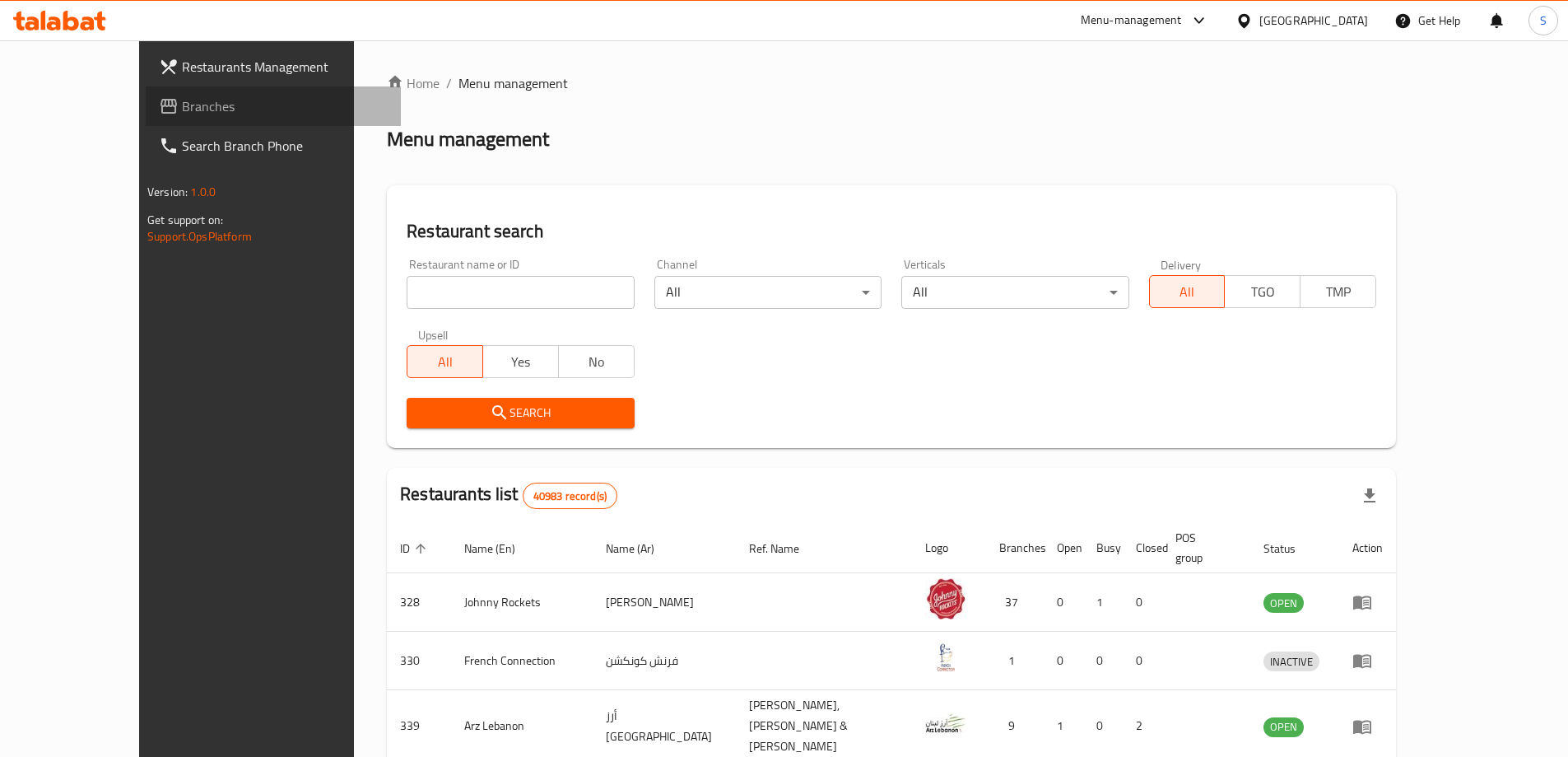
click at [182, 113] on span "Branches" at bounding box center [284, 106] width 206 height 19
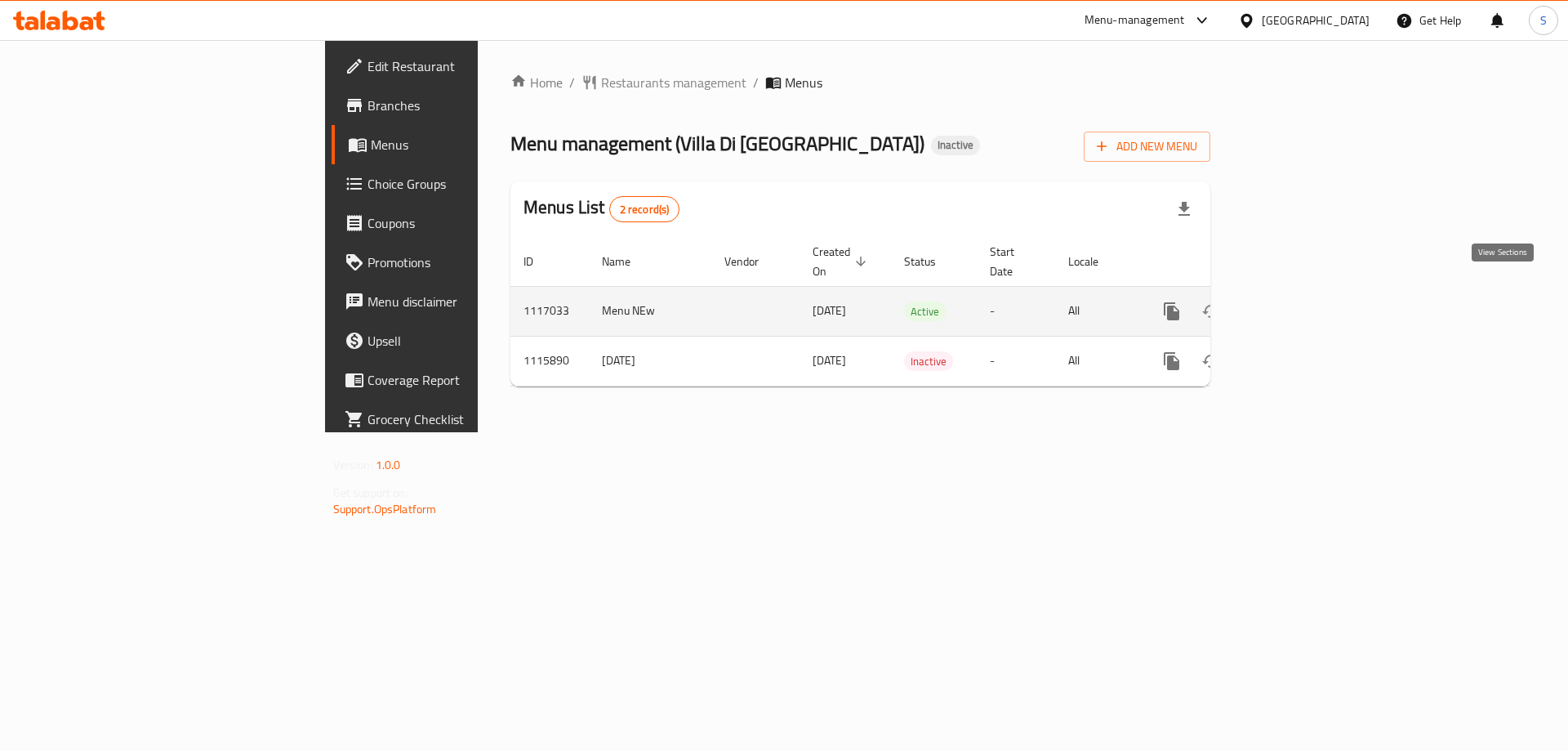
click at [1309, 292] on link "enhanced table" at bounding box center [1289, 311] width 39 height 39
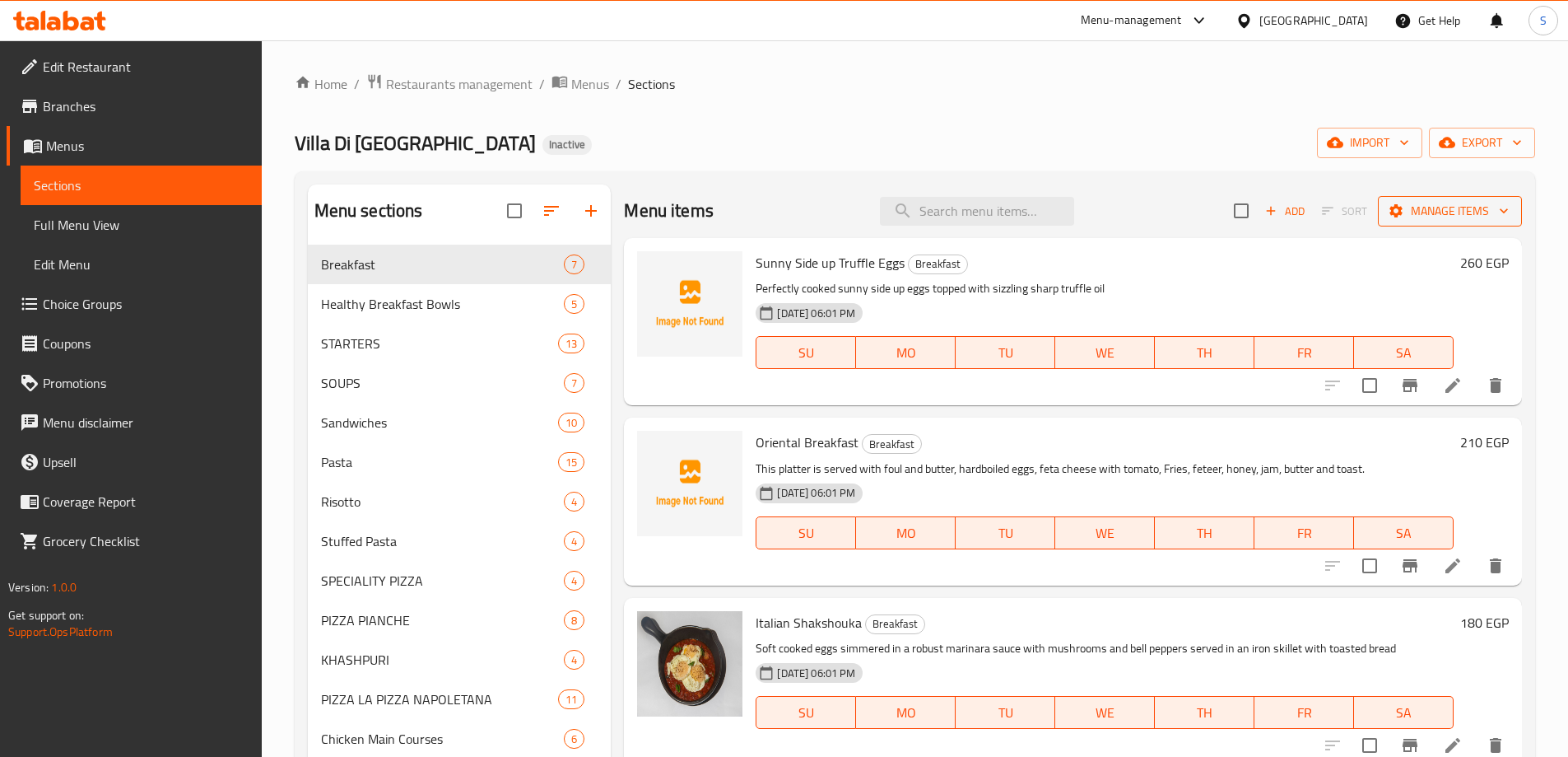
click at [1408, 210] on span "Manage items" at bounding box center [1450, 211] width 118 height 20
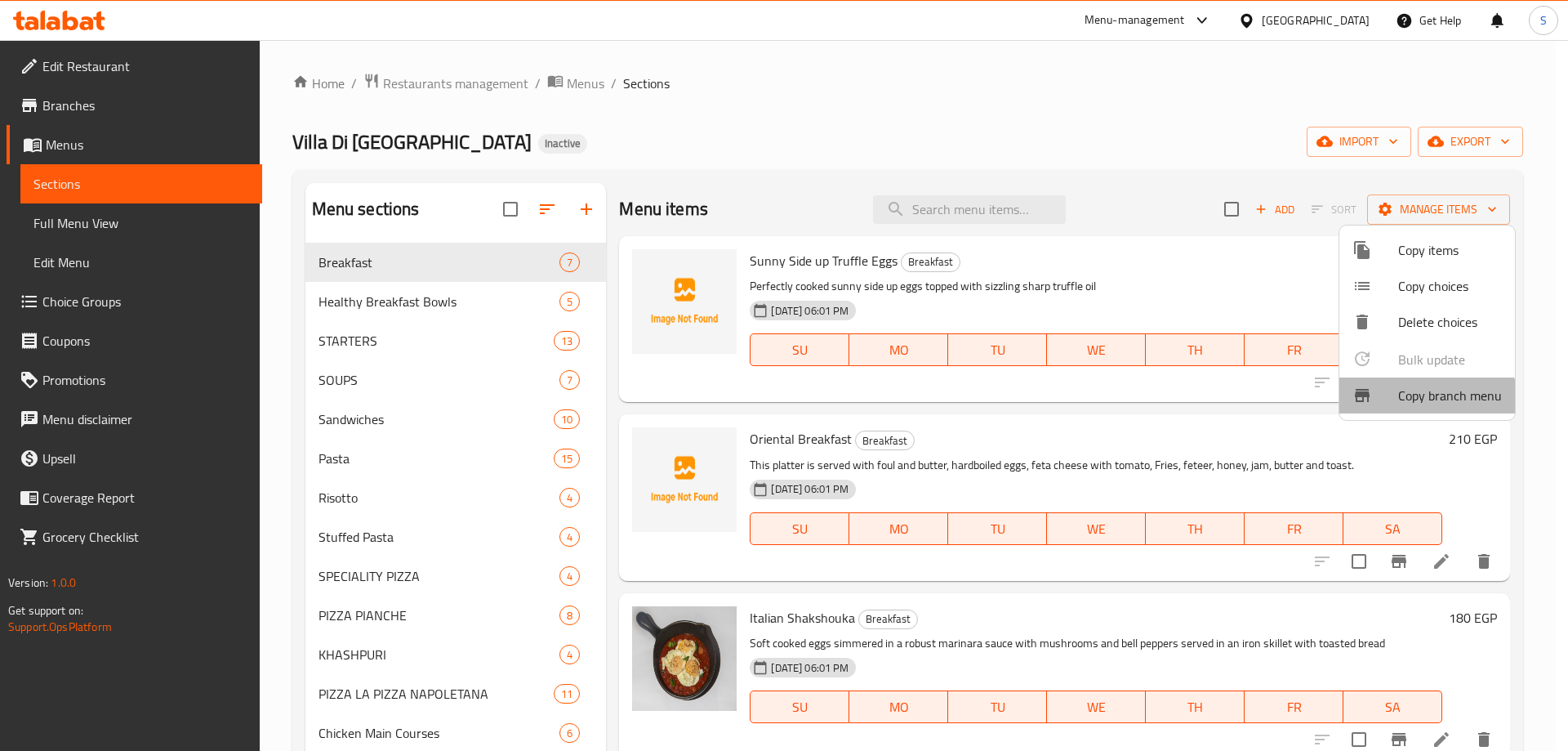
click at [1422, 404] on span "Copy branch menu" at bounding box center [1450, 395] width 104 height 19
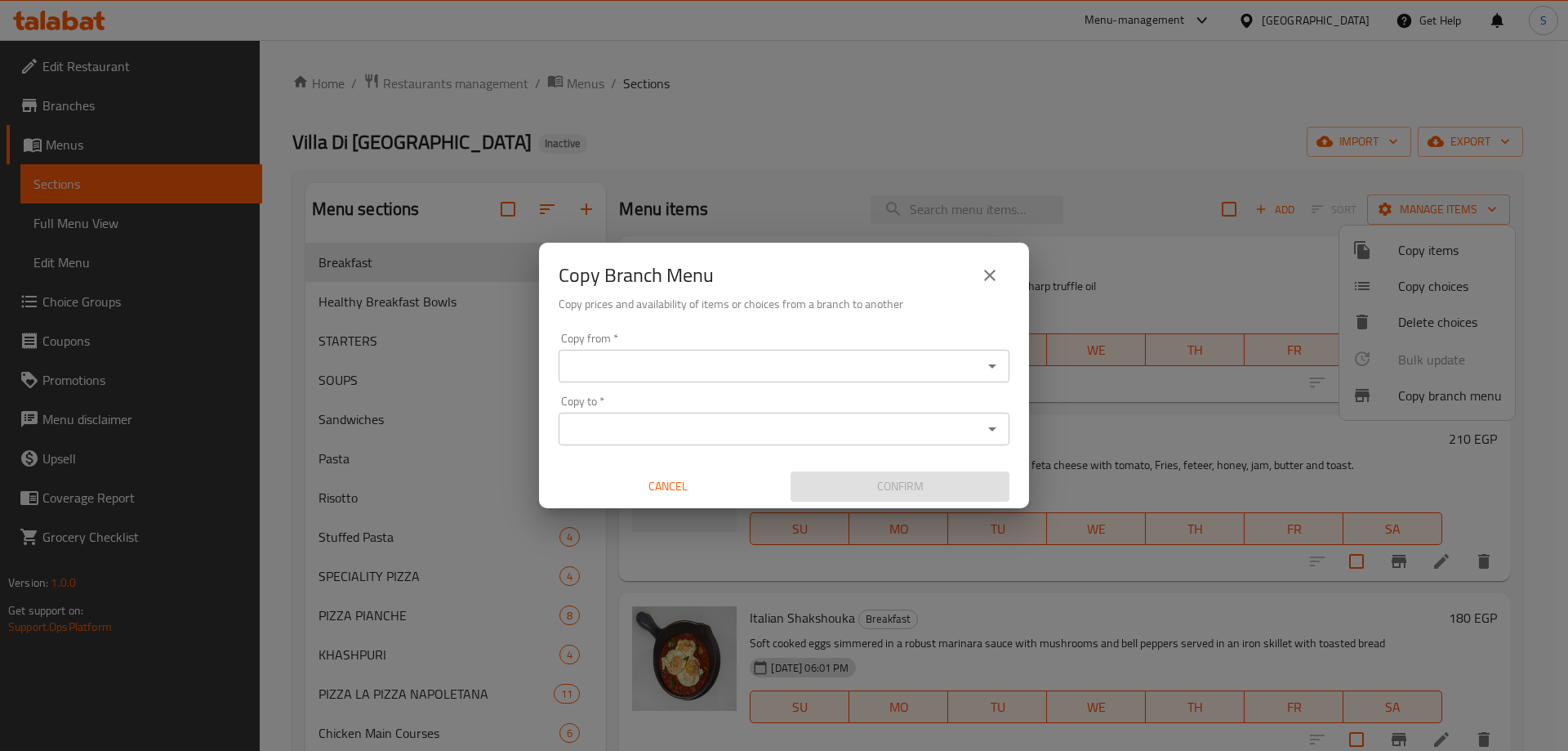
click at [811, 348] on div "Copy from   * Copy from *" at bounding box center [784, 358] width 451 height 50
click at [810, 352] on div "Copy from *" at bounding box center [784, 365] width 451 height 33
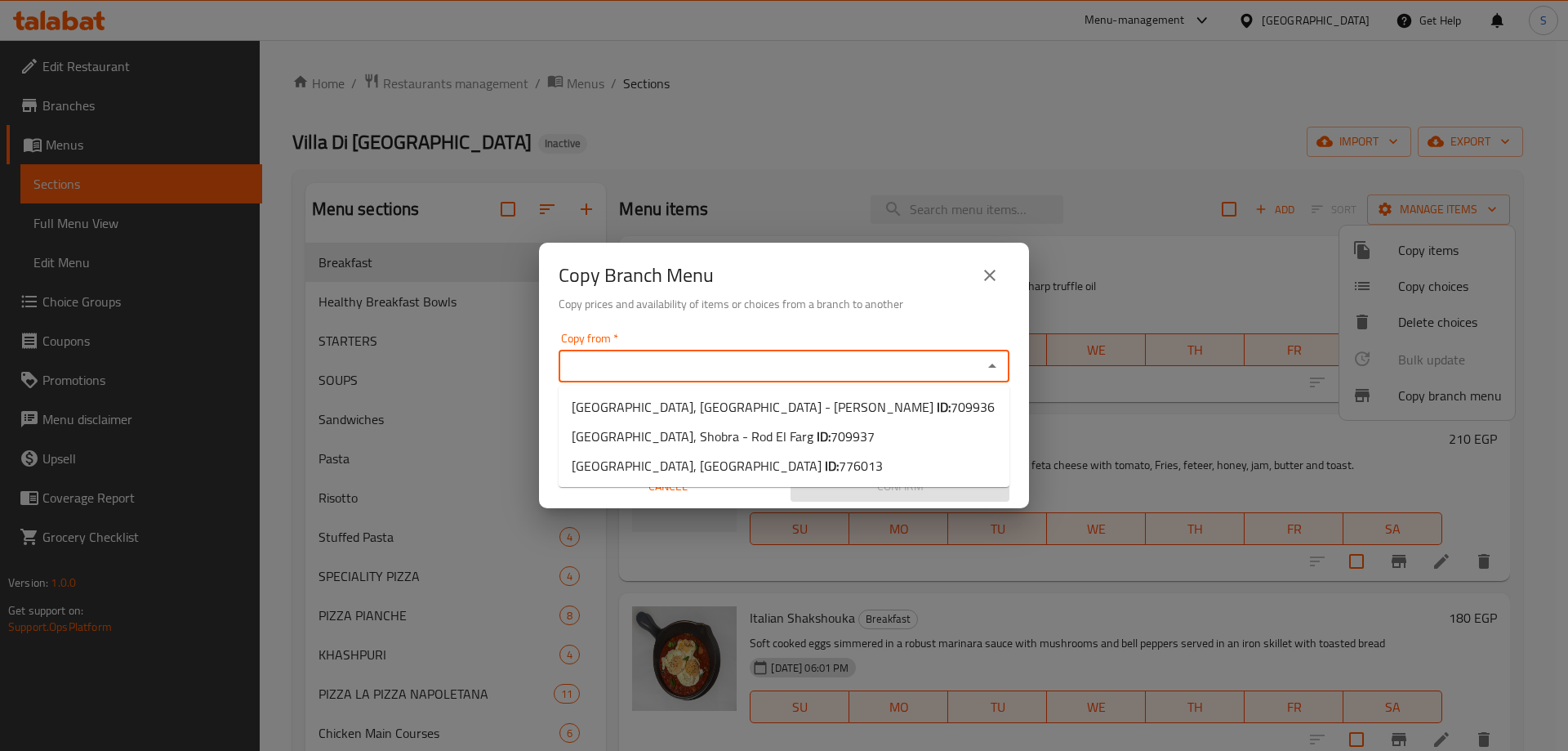
click at [834, 368] on input "Copy from   *" at bounding box center [771, 366] width 414 height 23
click at [950, 409] on span "709936" at bounding box center [972, 407] width 44 height 25
type input "[GEOGRAPHIC_DATA], [GEOGRAPHIC_DATA] - [PERSON_NAME]"
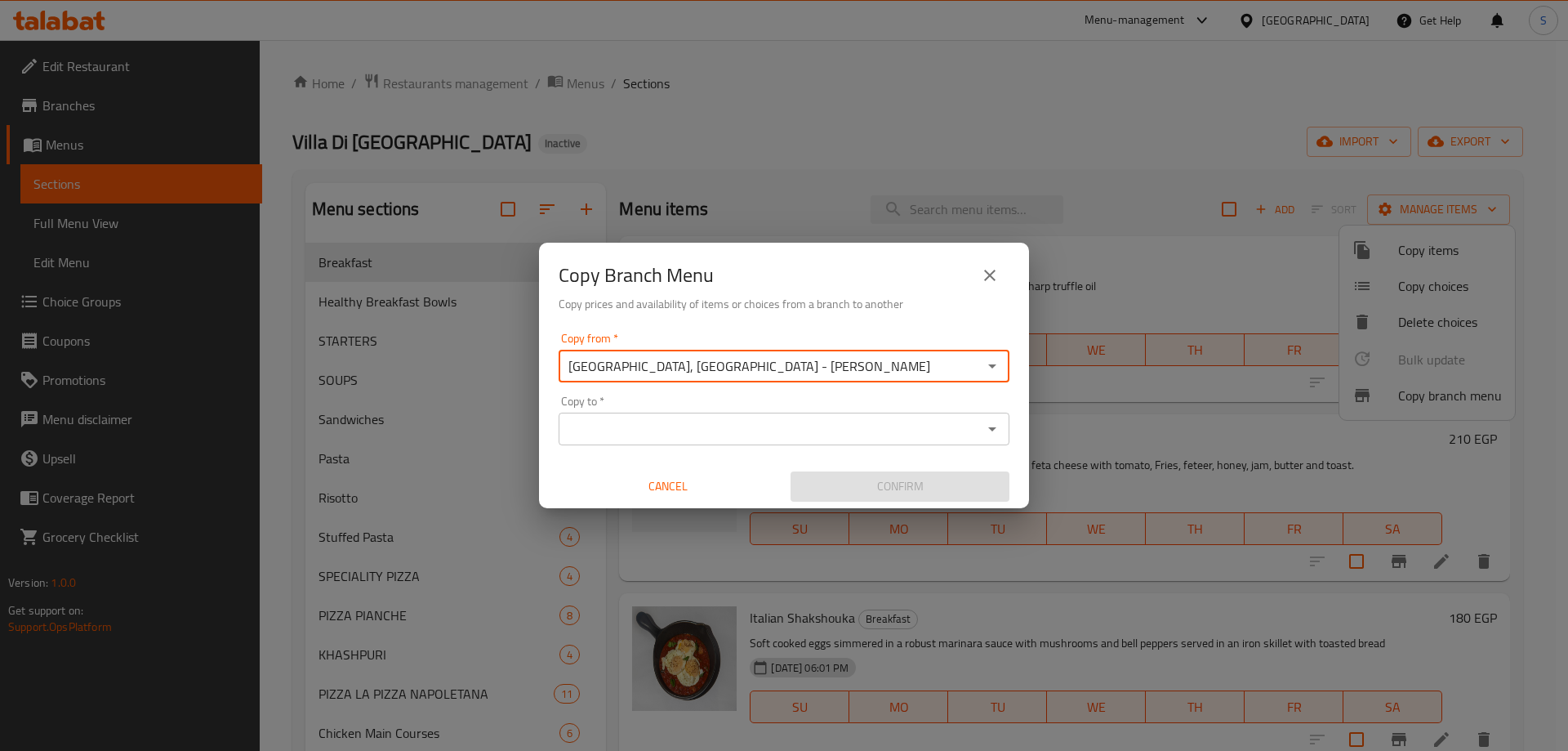
click at [806, 434] on input "Copy to   *" at bounding box center [771, 429] width 414 height 23
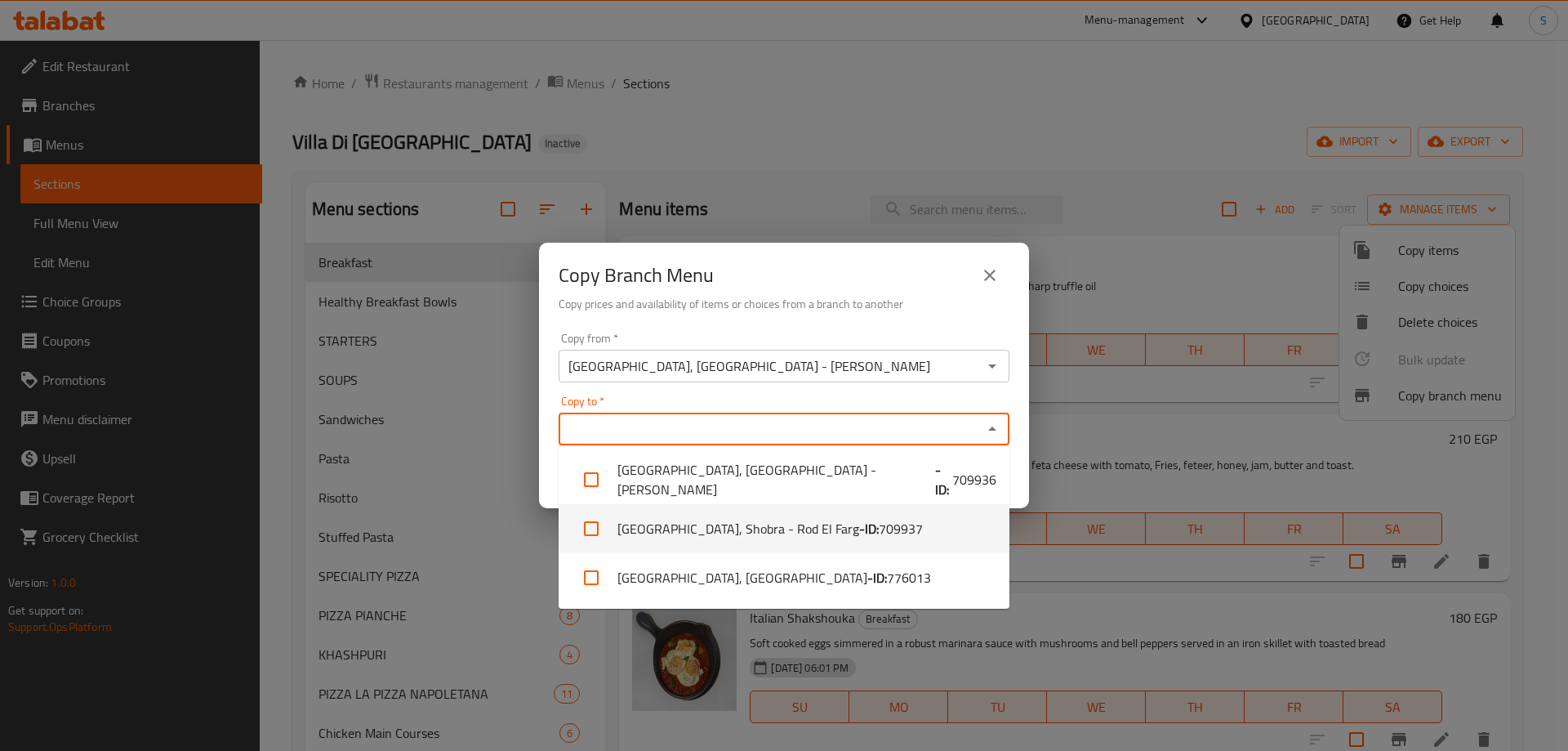
drag, startPoint x: 795, startPoint y: 528, endPoint x: 806, endPoint y: 527, distance: 11.0
click at [798, 528] on li "[GEOGRAPHIC_DATA], Shobra - Rod El Farg - ID: 709937" at bounding box center [784, 528] width 451 height 49
checkbox input "true"
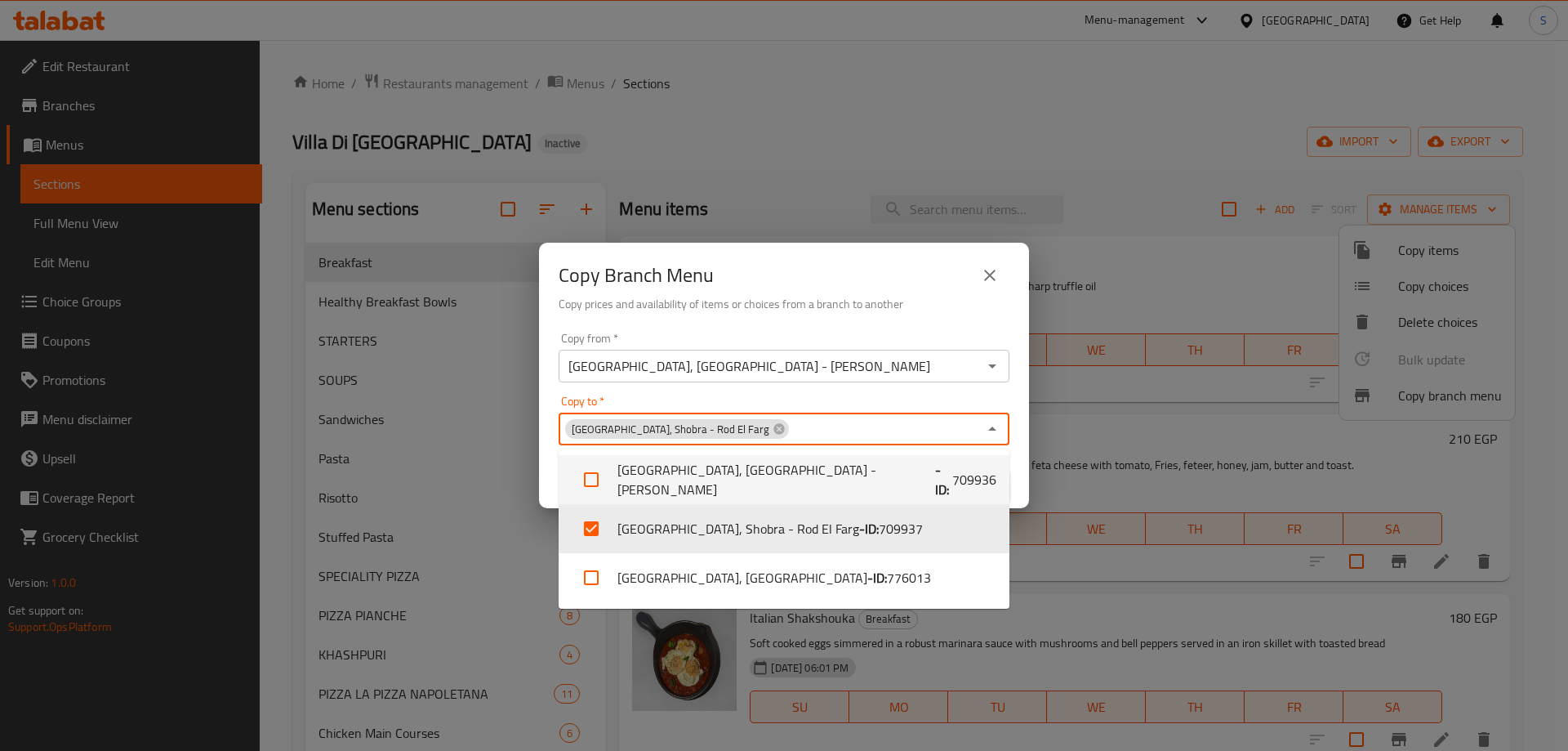
click at [1013, 468] on div "Confirm" at bounding box center [900, 485] width 232 height 43
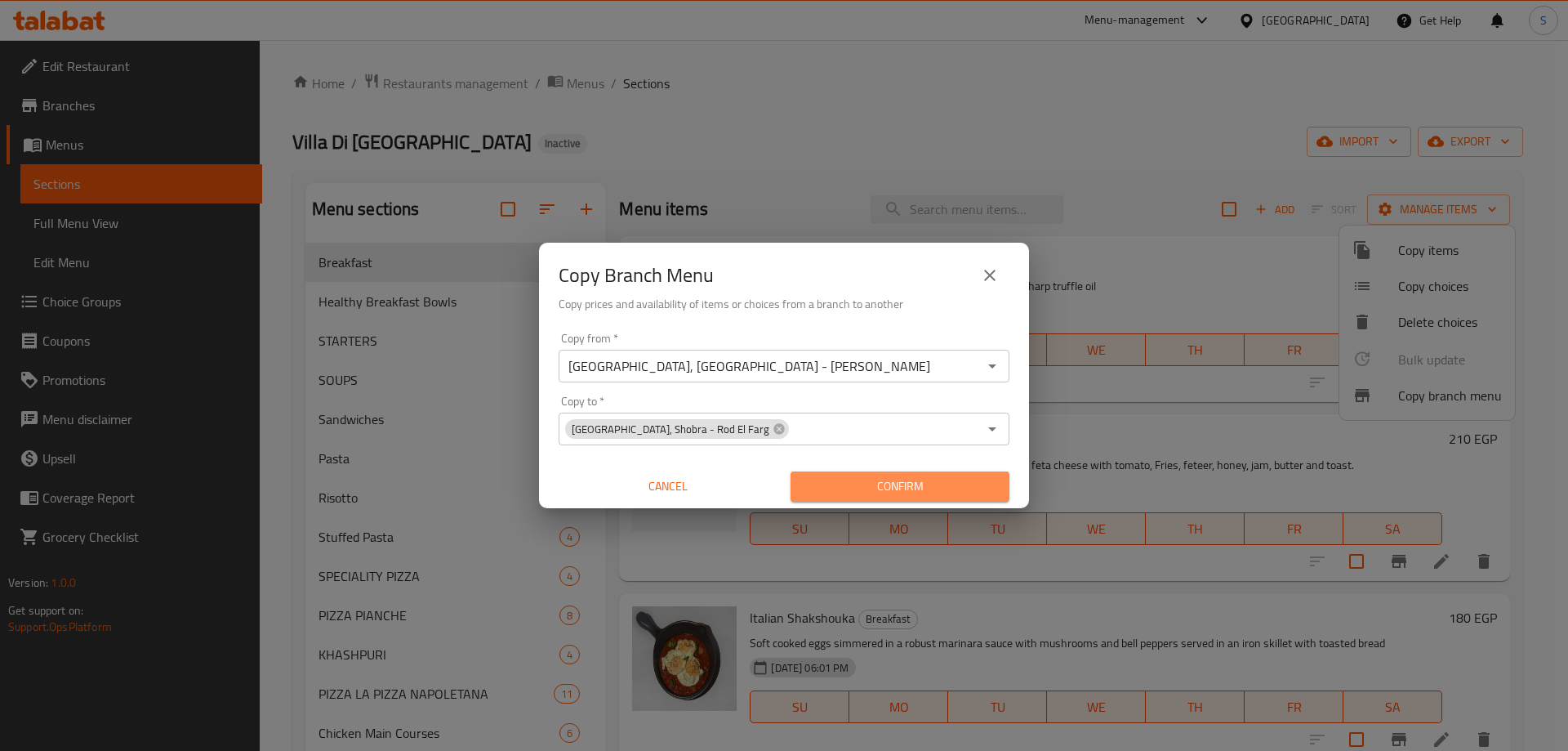
click at [971, 481] on span "Confirm" at bounding box center [900, 485] width 193 height 20
